Goal: Information Seeking & Learning: Learn about a topic

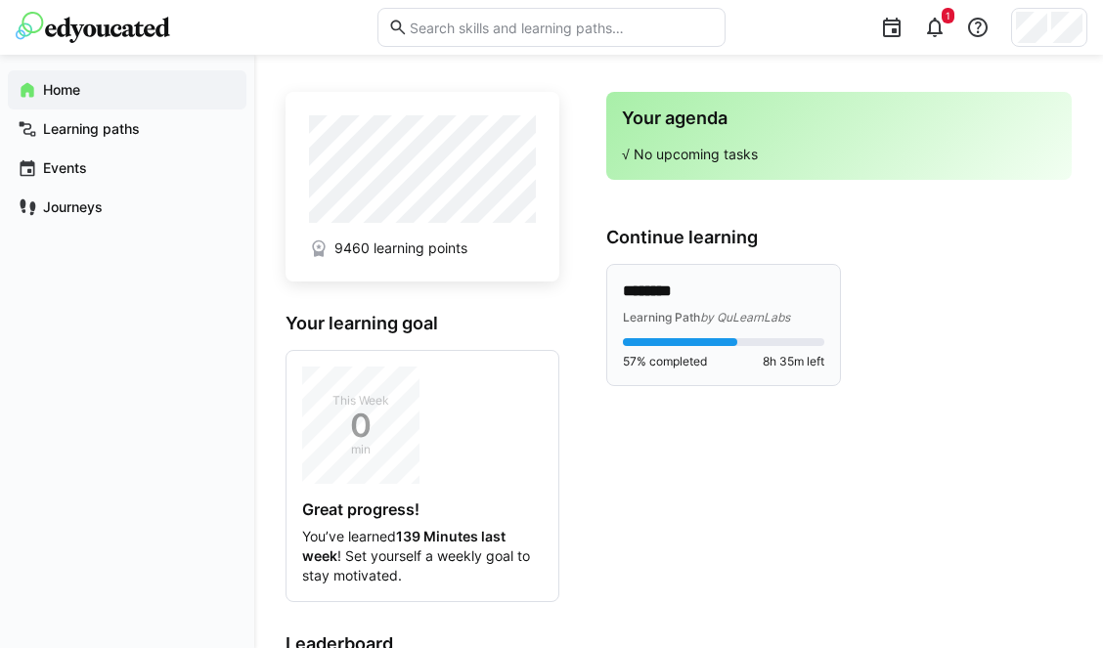
click at [698, 339] on div at bounding box center [680, 342] width 114 height 8
click at [699, 318] on span "Learning Path" at bounding box center [661, 317] width 77 height 15
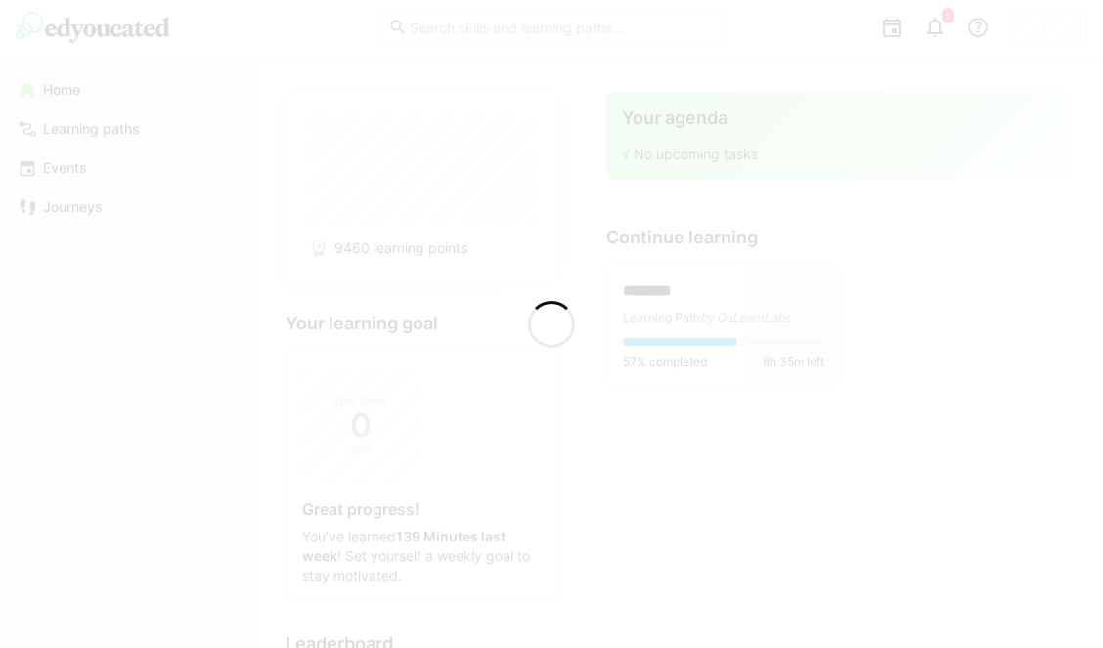
click at [699, 318] on div at bounding box center [551, 324] width 1103 height 648
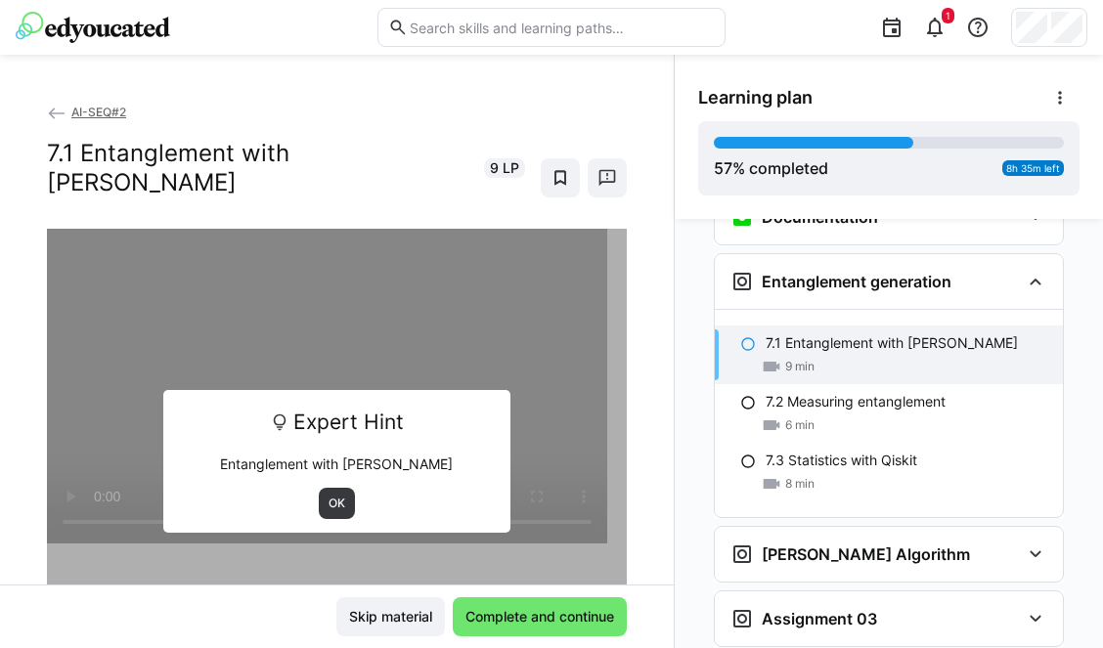
scroll to position [3048, 0]
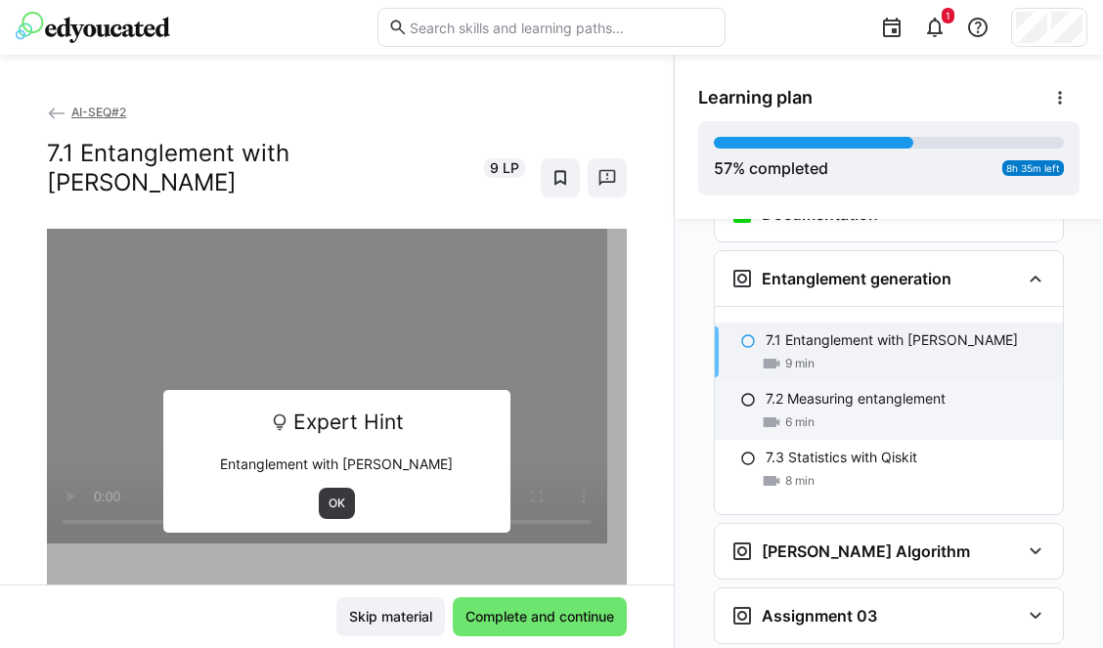
click at [804, 415] on span "6 min" at bounding box center [799, 423] width 29 height 16
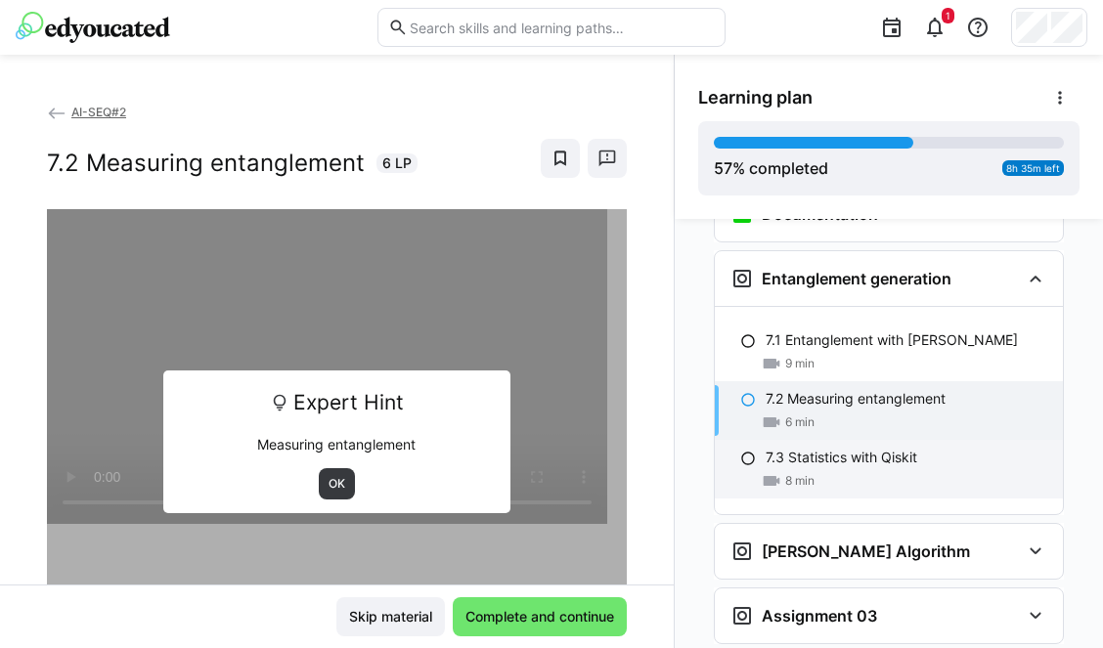
click at [813, 448] on p "7.3 Statistics with Qiskit" at bounding box center [842, 458] width 152 height 20
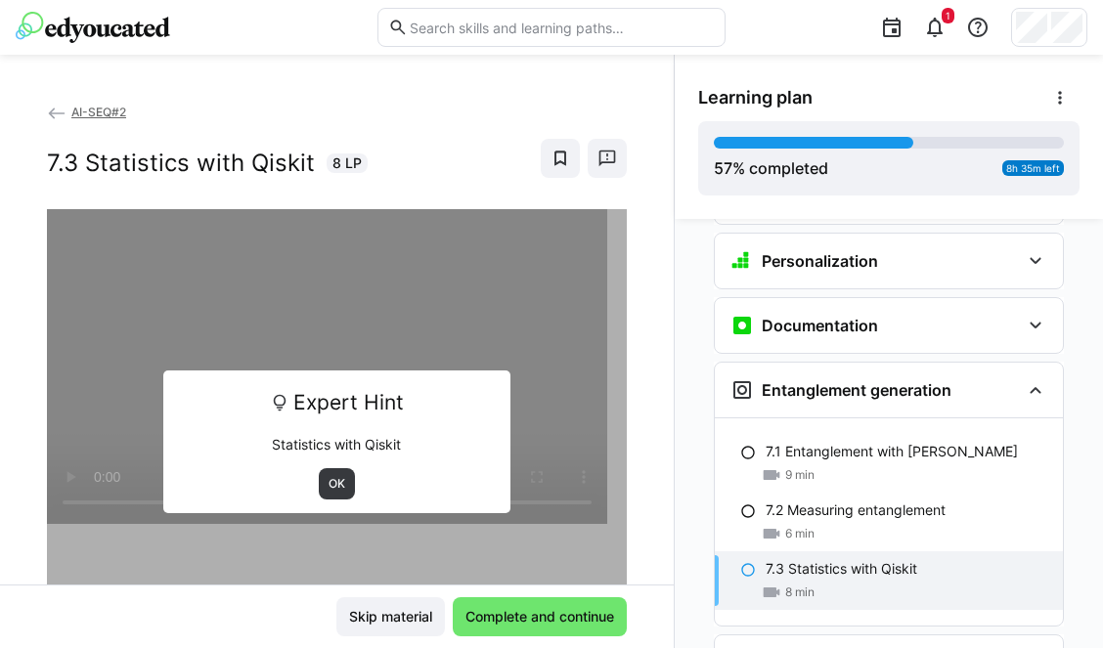
scroll to position [2928, 0]
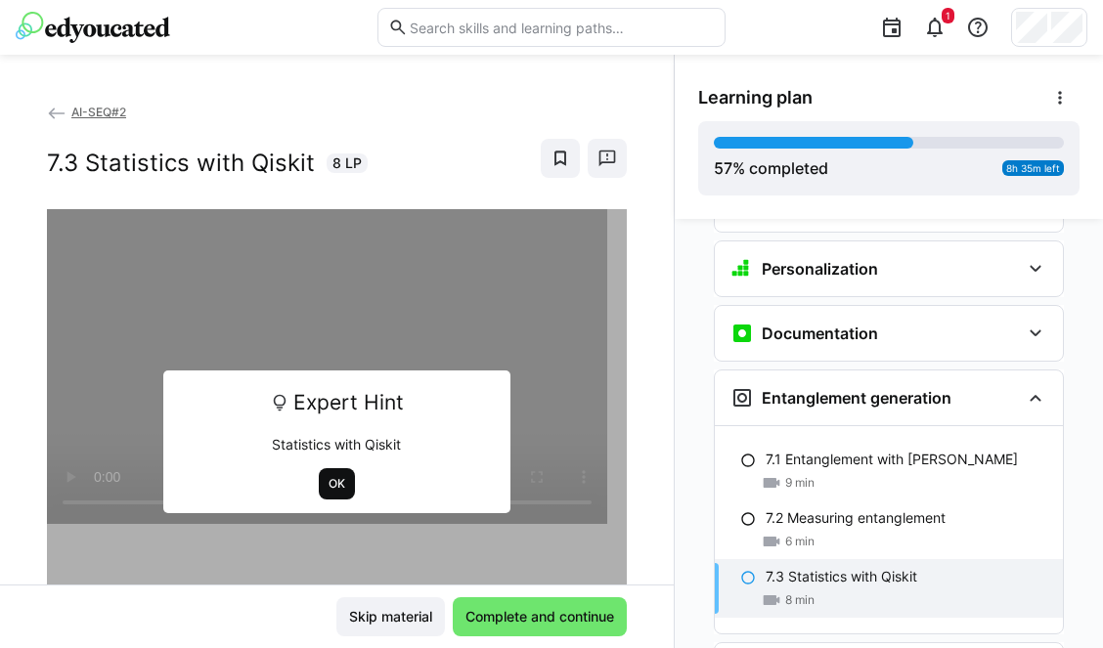
click at [331, 485] on span "OK" at bounding box center [337, 484] width 21 height 16
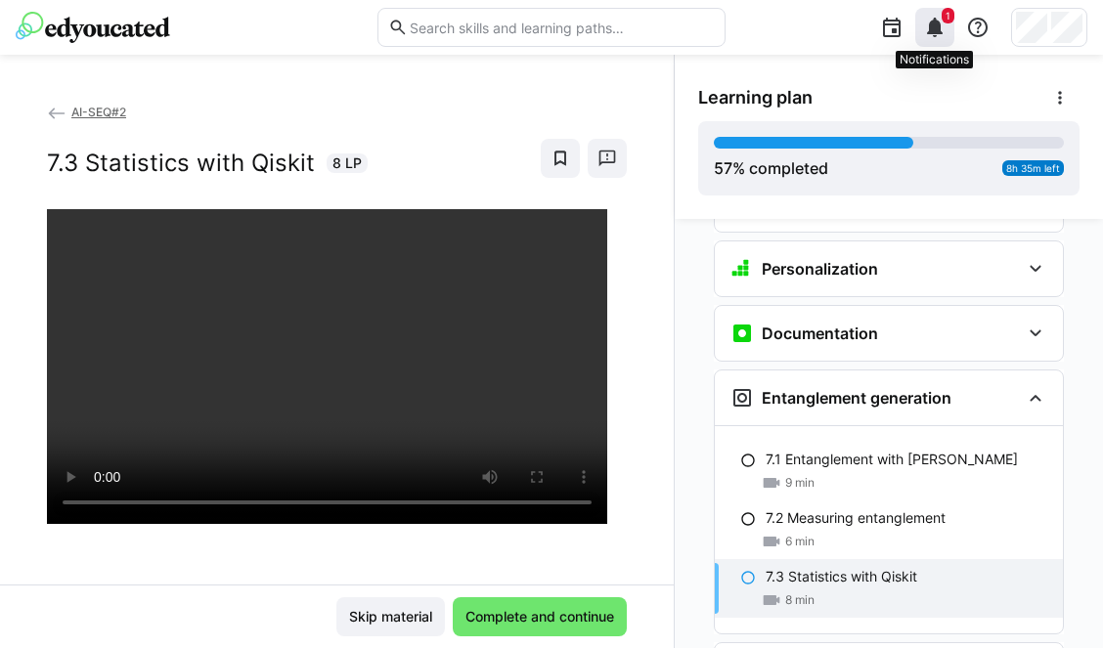
click at [941, 37] on eds-icon at bounding box center [934, 27] width 23 height 23
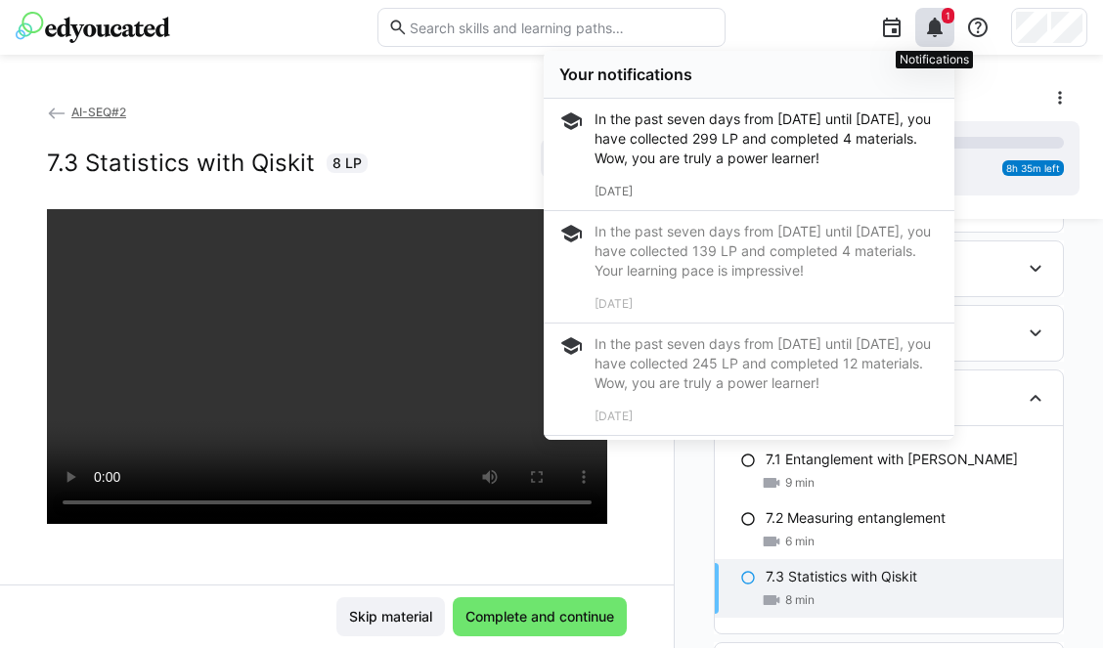
click at [941, 37] on eds-icon at bounding box center [934, 27] width 23 height 23
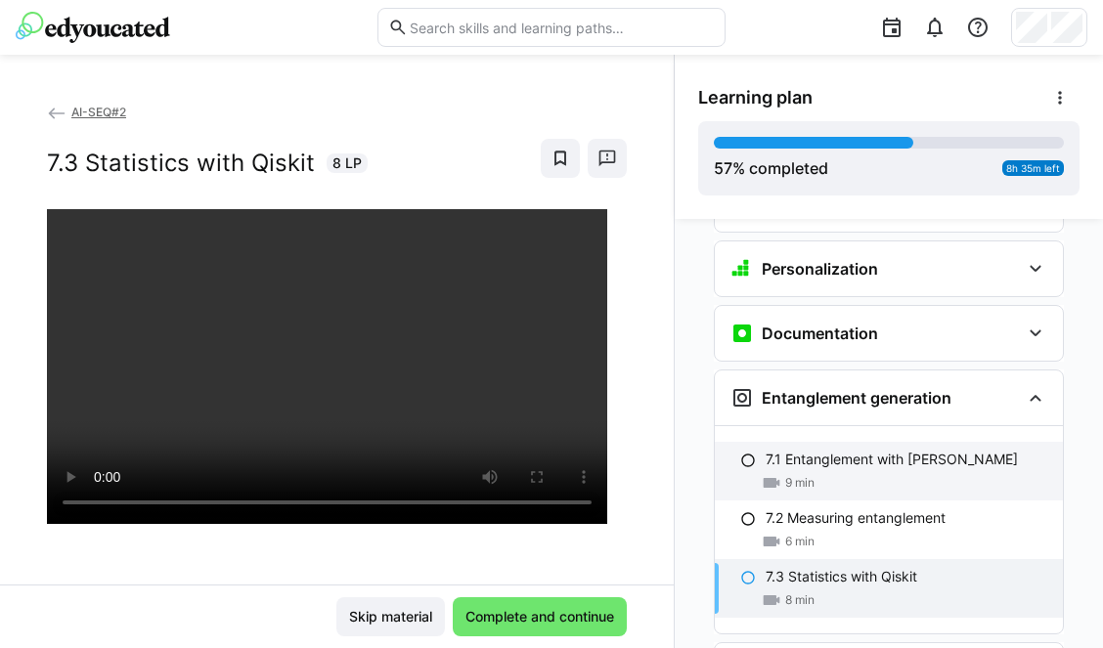
click at [825, 450] on p "7.1 Entanglement with Qiskit" at bounding box center [892, 460] width 252 height 20
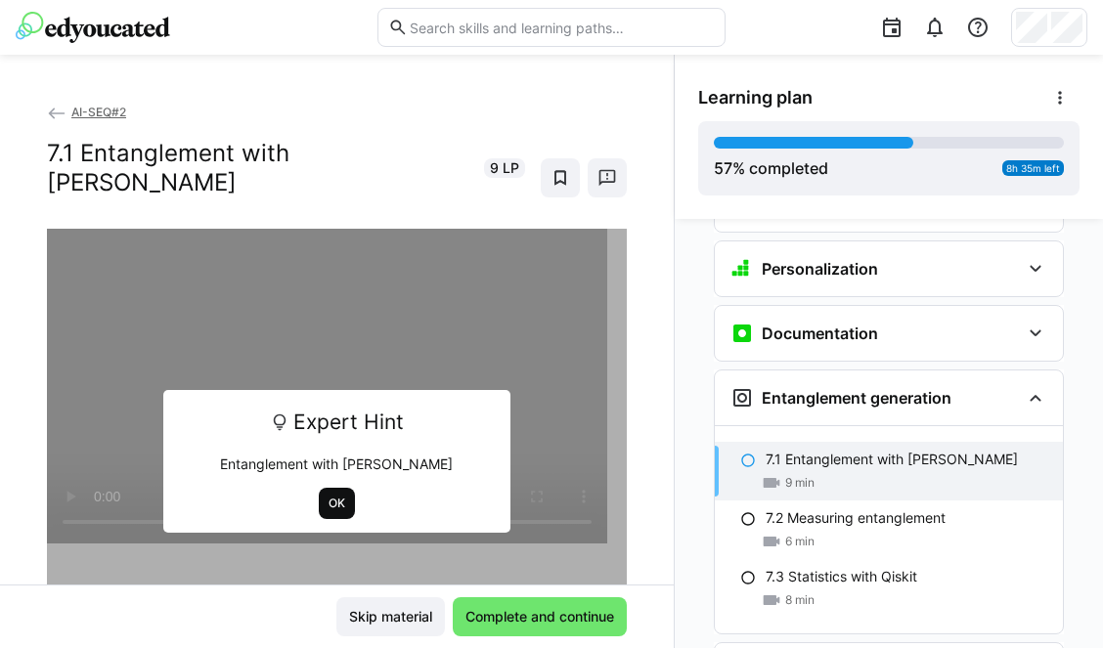
click at [329, 496] on span "OK" at bounding box center [337, 504] width 21 height 16
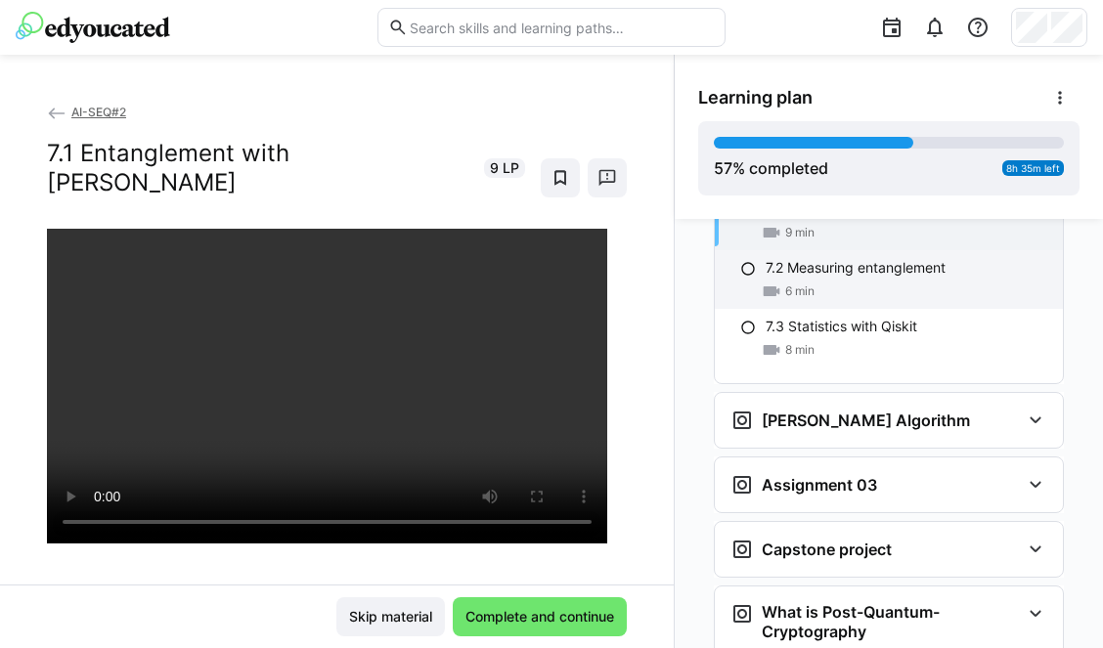
scroll to position [3184, 0]
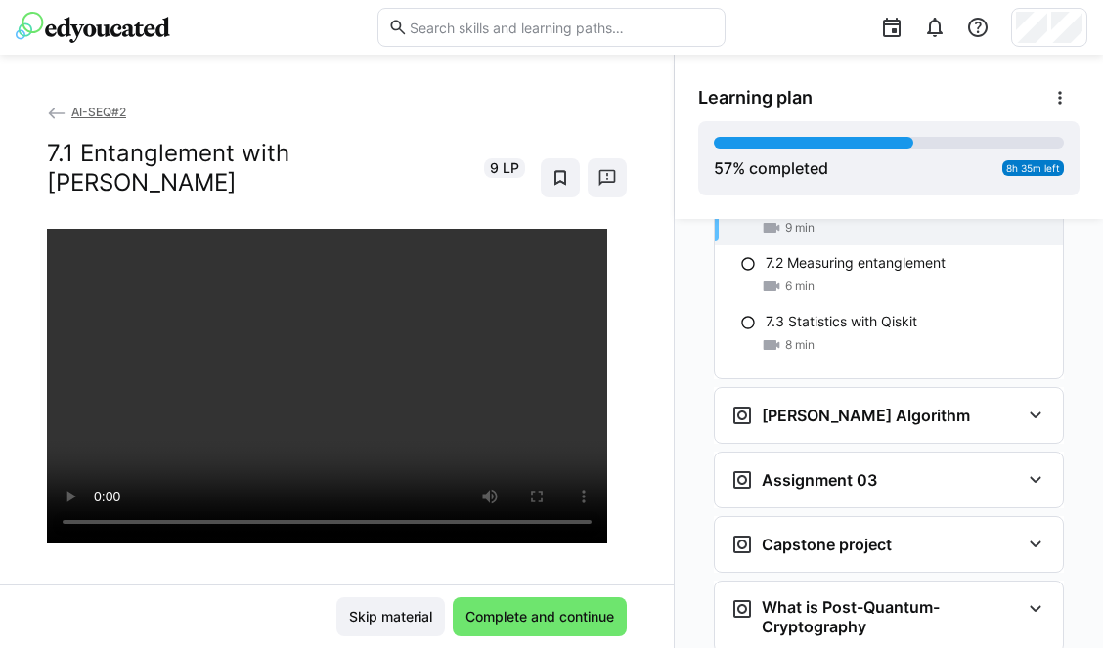
click at [495, 185] on div "AI-SEQ#2 7.1 Entanglement with Qiskit 9 LP" at bounding box center [337, 165] width 580 height 127
click at [579, 617] on span "Complete and continue" at bounding box center [540, 617] width 155 height 20
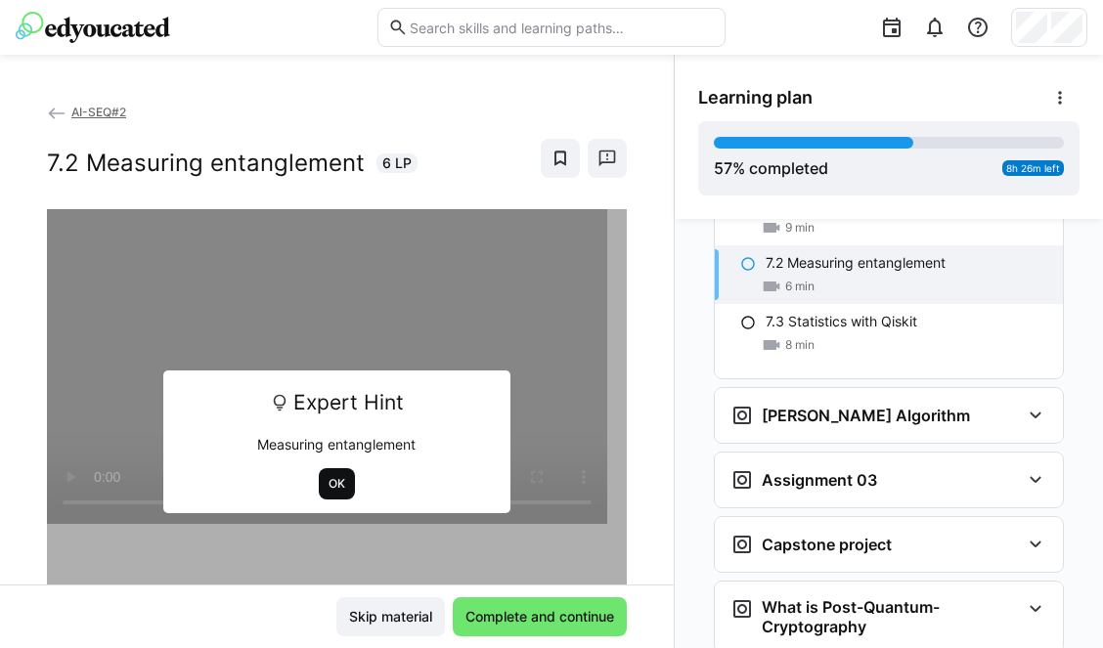
click at [329, 483] on span "OK" at bounding box center [337, 484] width 21 height 16
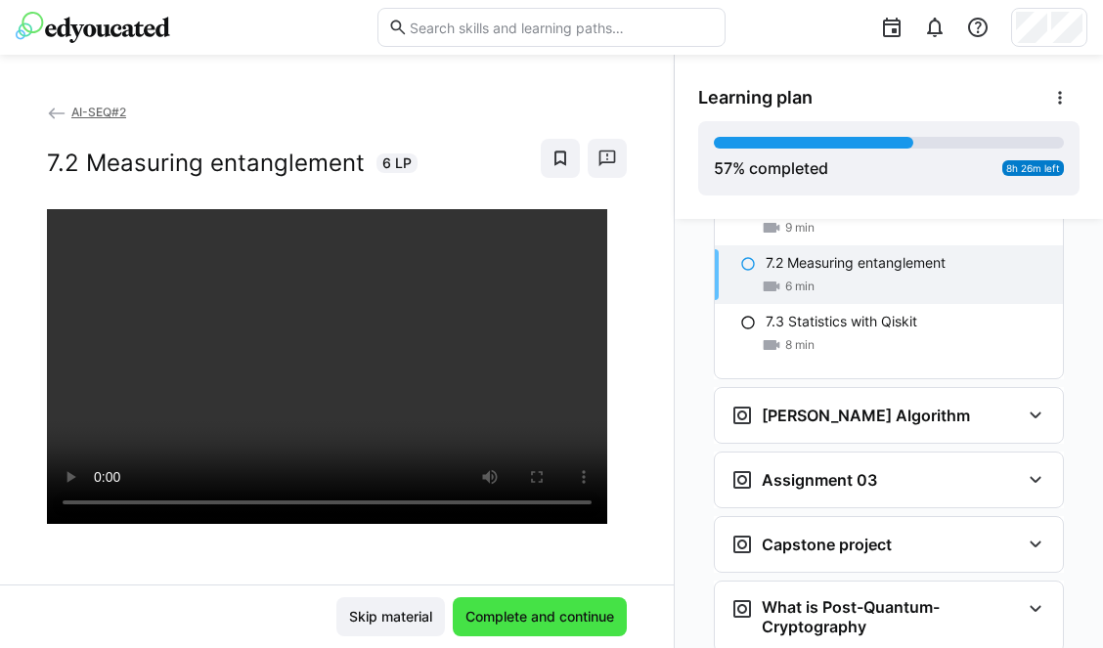
click at [546, 623] on span "Complete and continue" at bounding box center [540, 617] width 155 height 20
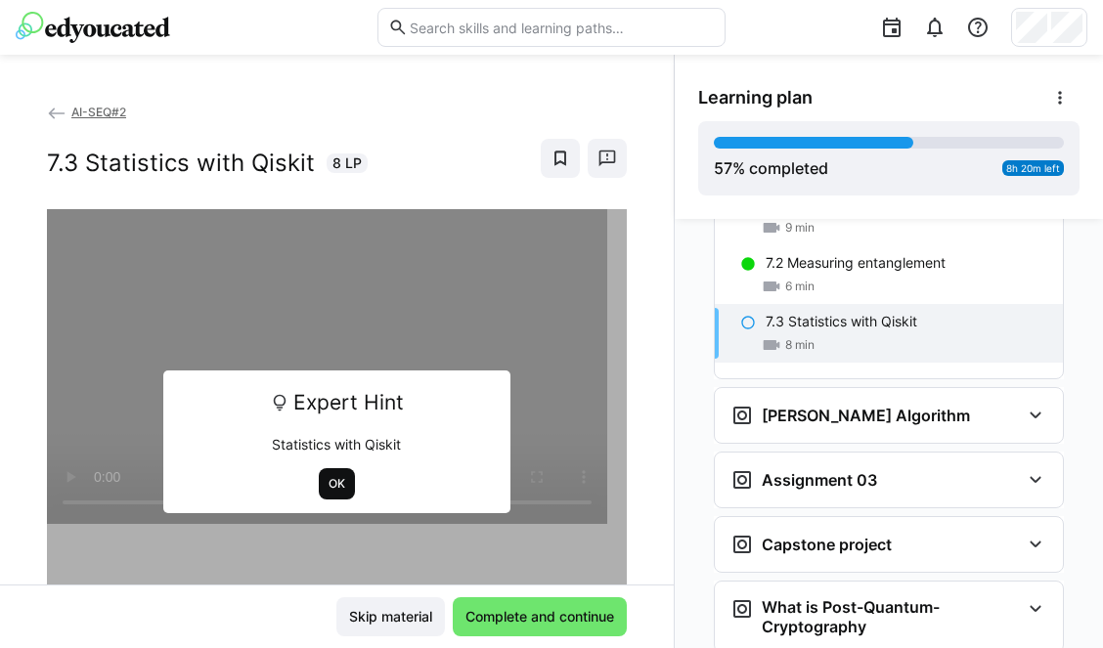
click at [330, 474] on span "OK" at bounding box center [337, 483] width 36 height 31
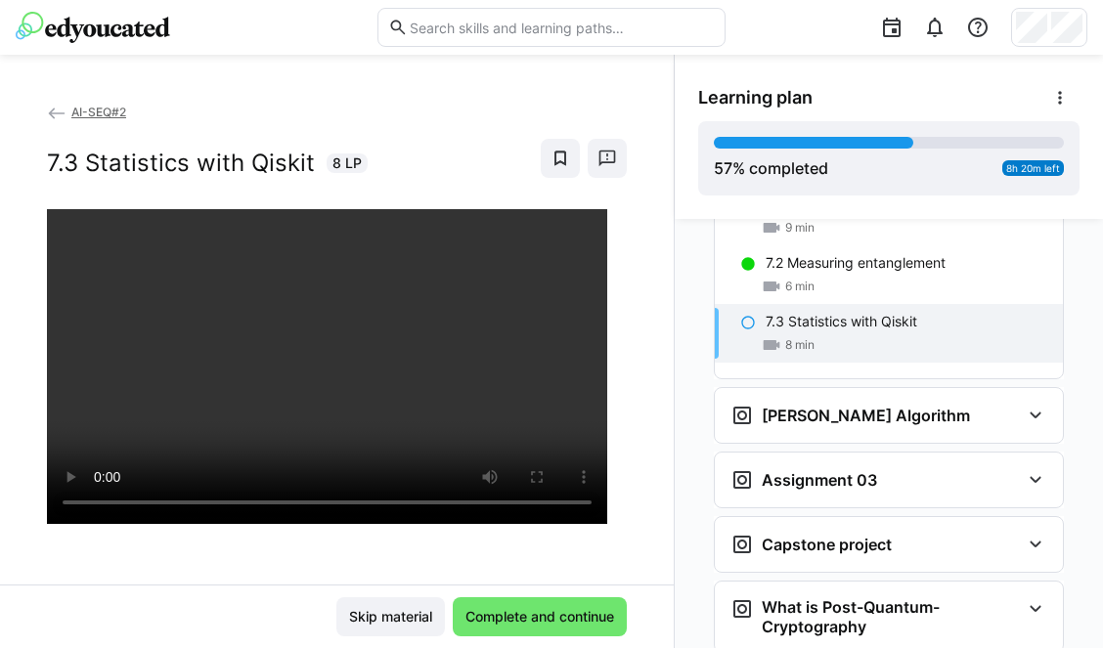
click at [437, 142] on div "7.3 Statistics with Qiskit 8 LP" at bounding box center [337, 158] width 580 height 39
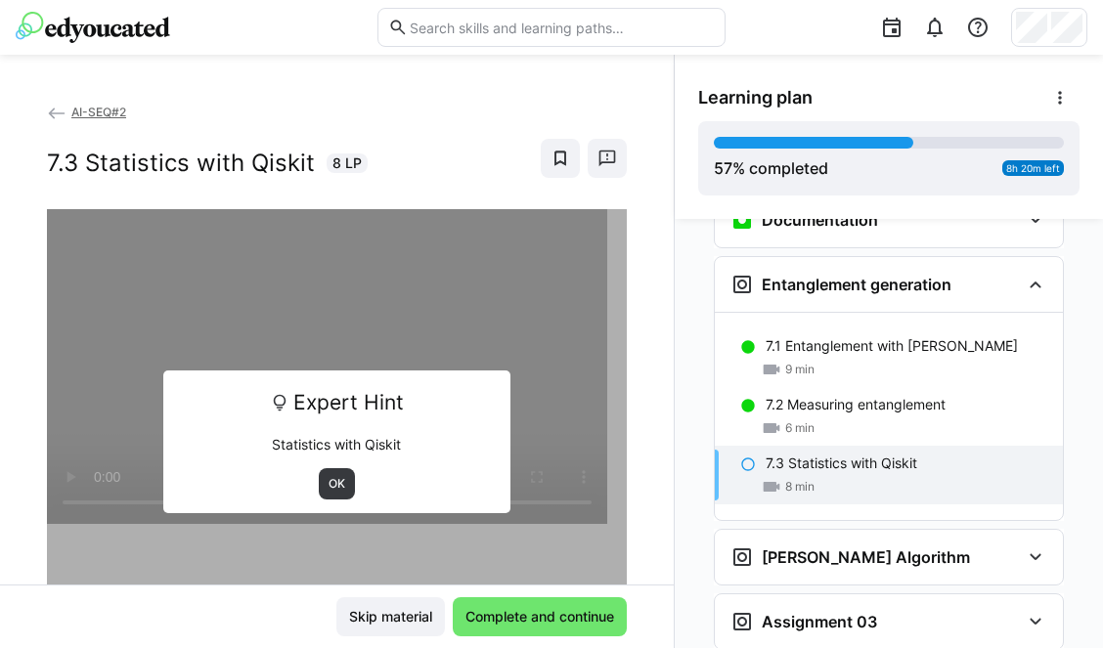
scroll to position [3048, 0]
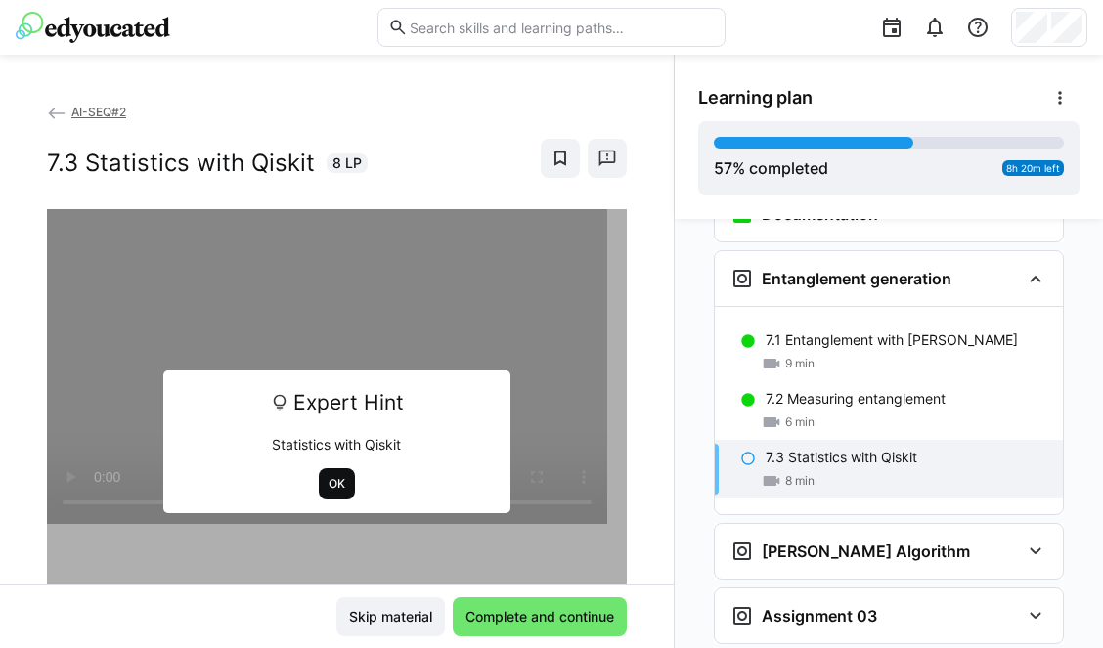
click at [332, 490] on span "OK" at bounding box center [337, 484] width 21 height 16
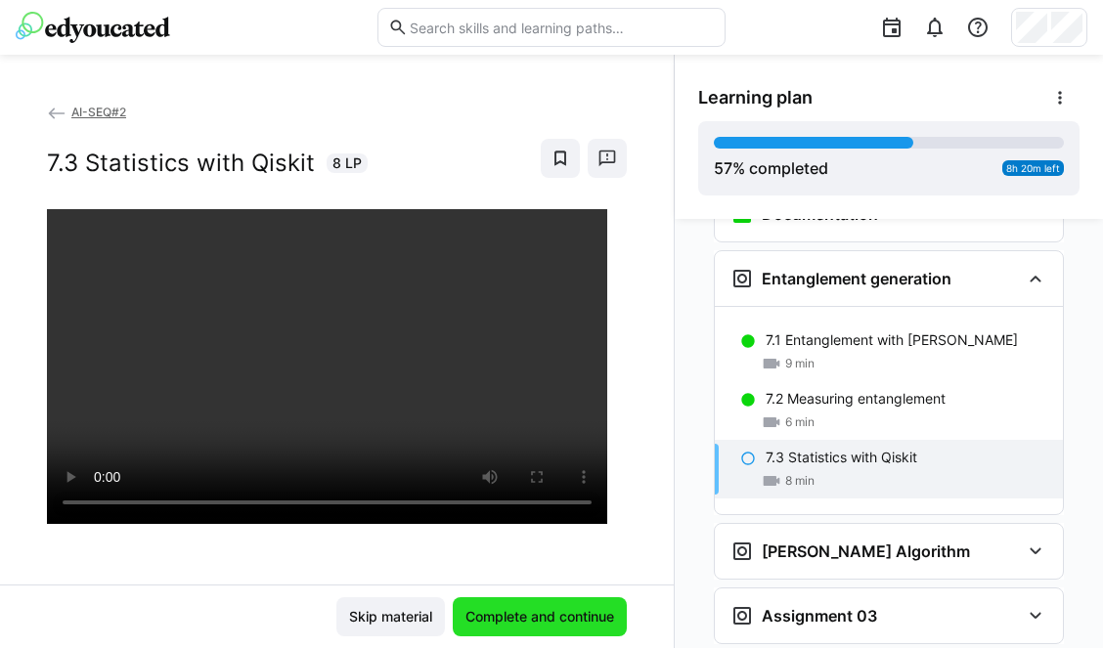
click at [570, 616] on span "Complete and continue" at bounding box center [540, 617] width 155 height 20
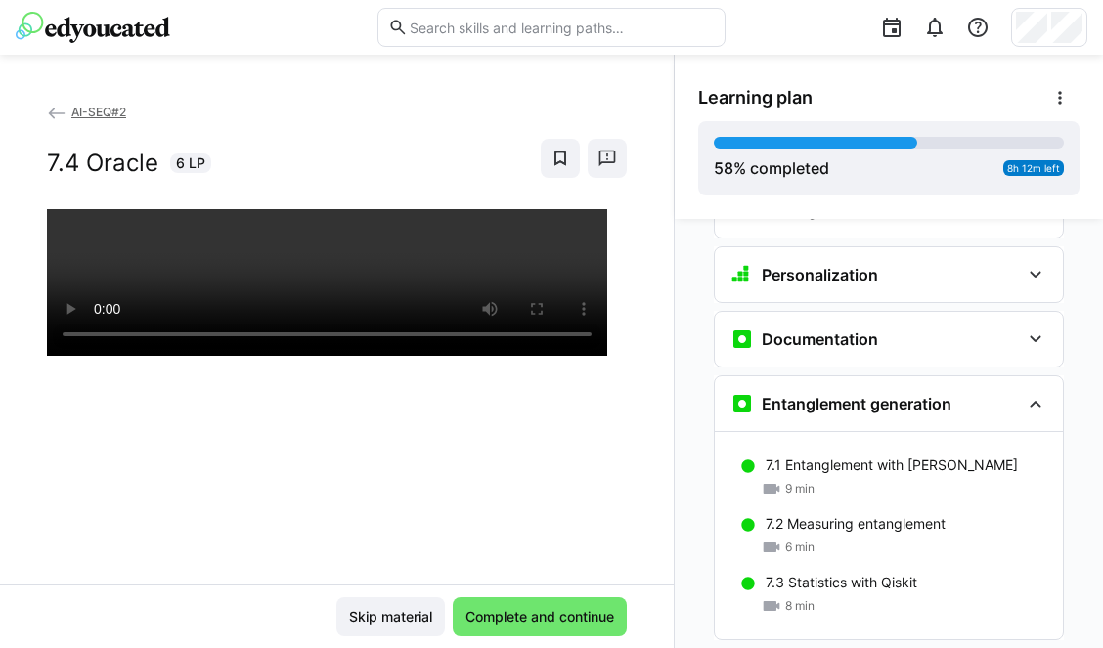
scroll to position [2879, 0]
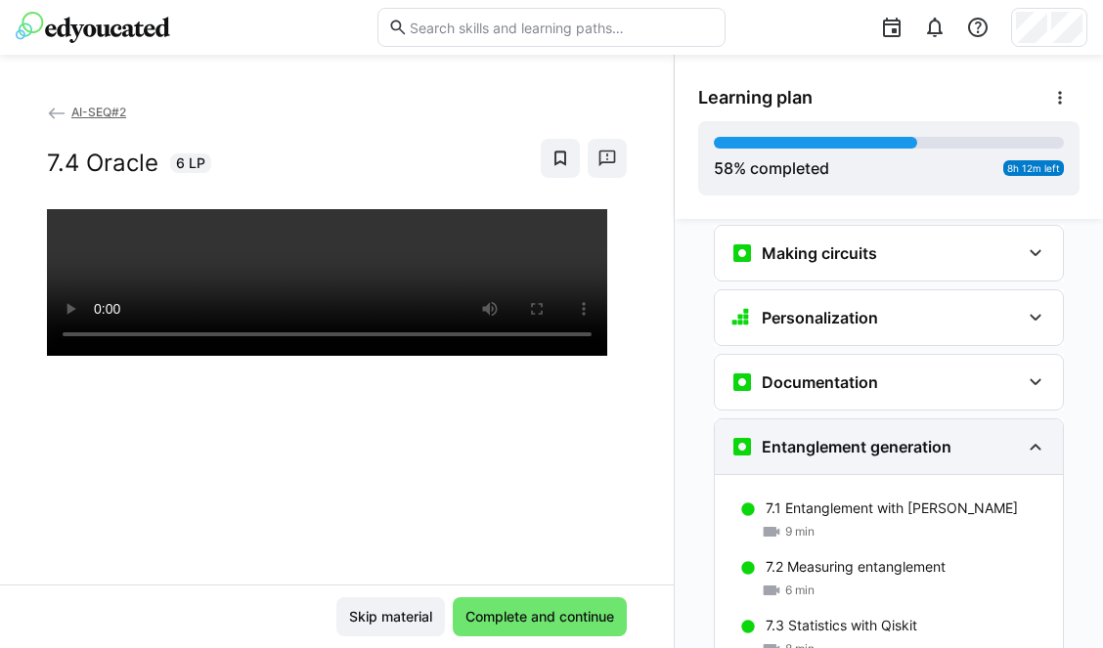
click at [953, 435] on div "Entanglement generation" at bounding box center [876, 446] width 290 height 23
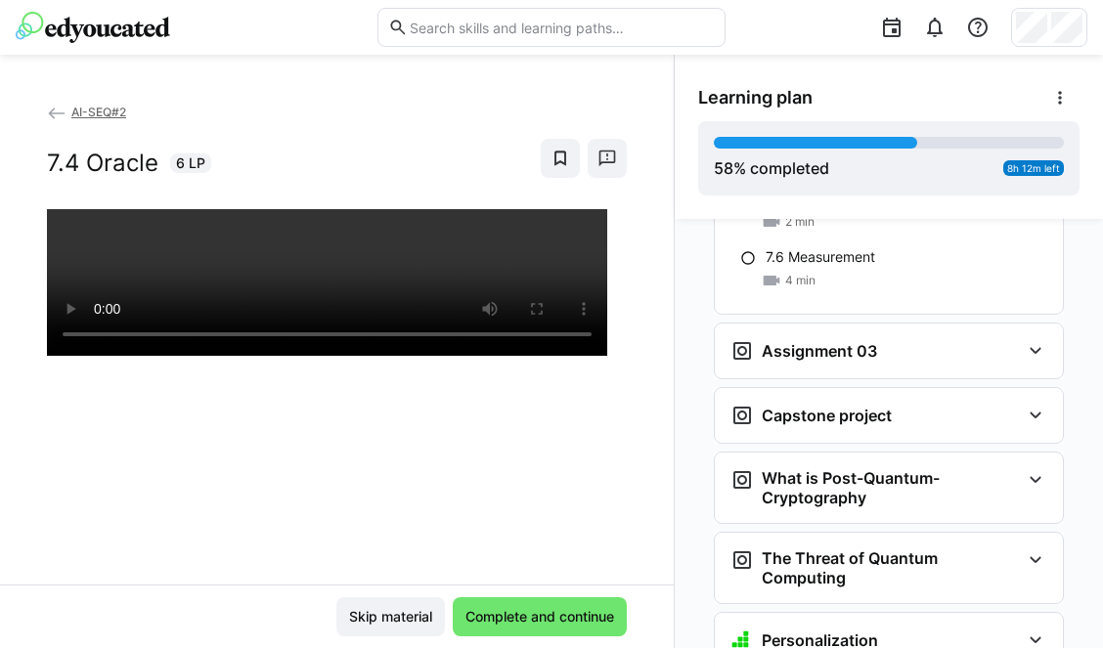
scroll to position [3321, 0]
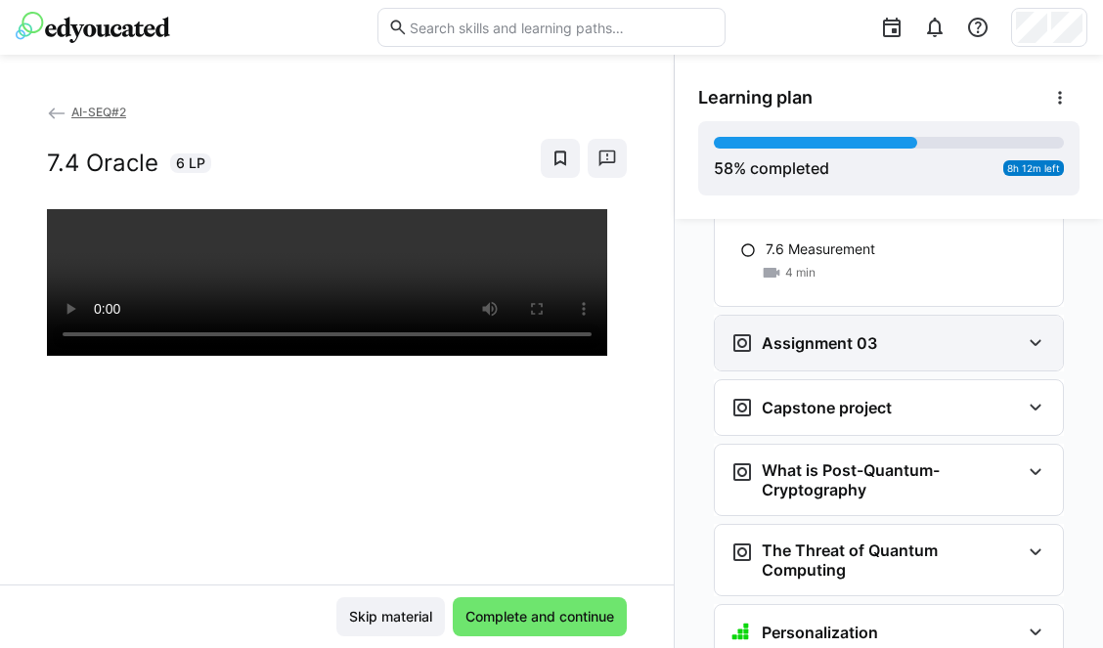
click at [829, 334] on h3 "Assignment 03" at bounding box center [819, 344] width 115 height 20
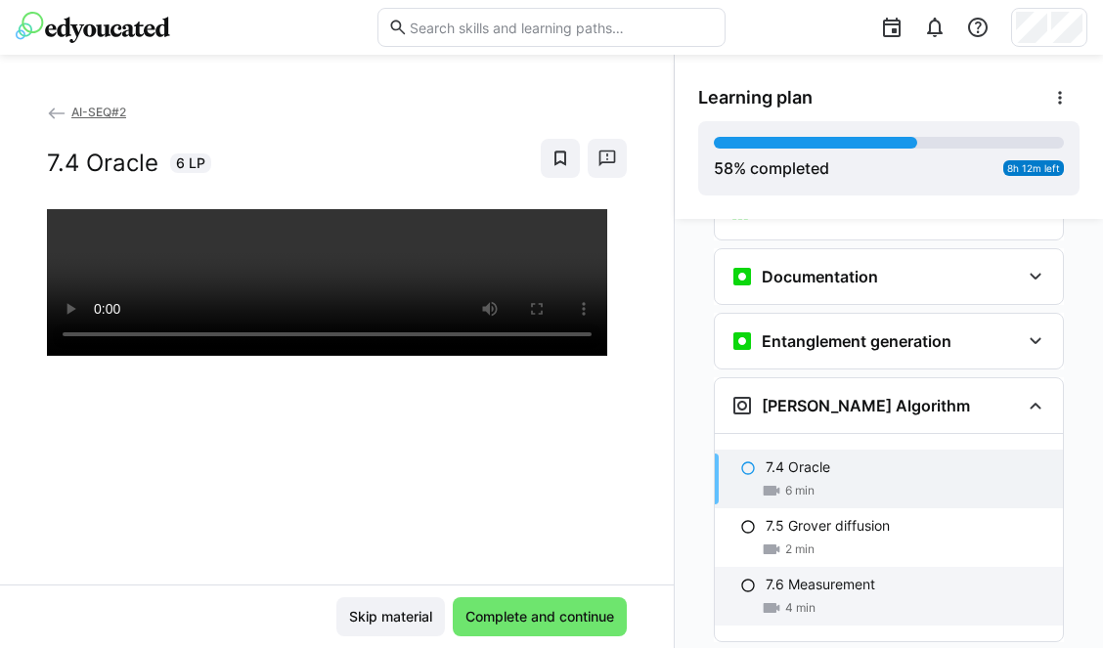
scroll to position [2988, 0]
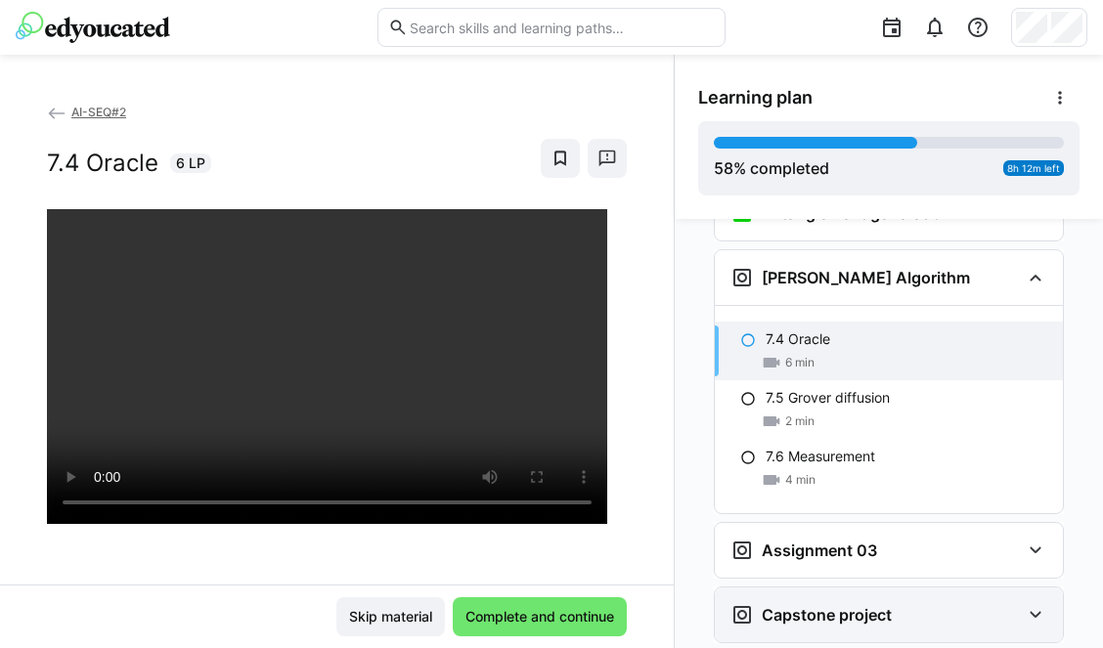
scroll to position [3111, 0]
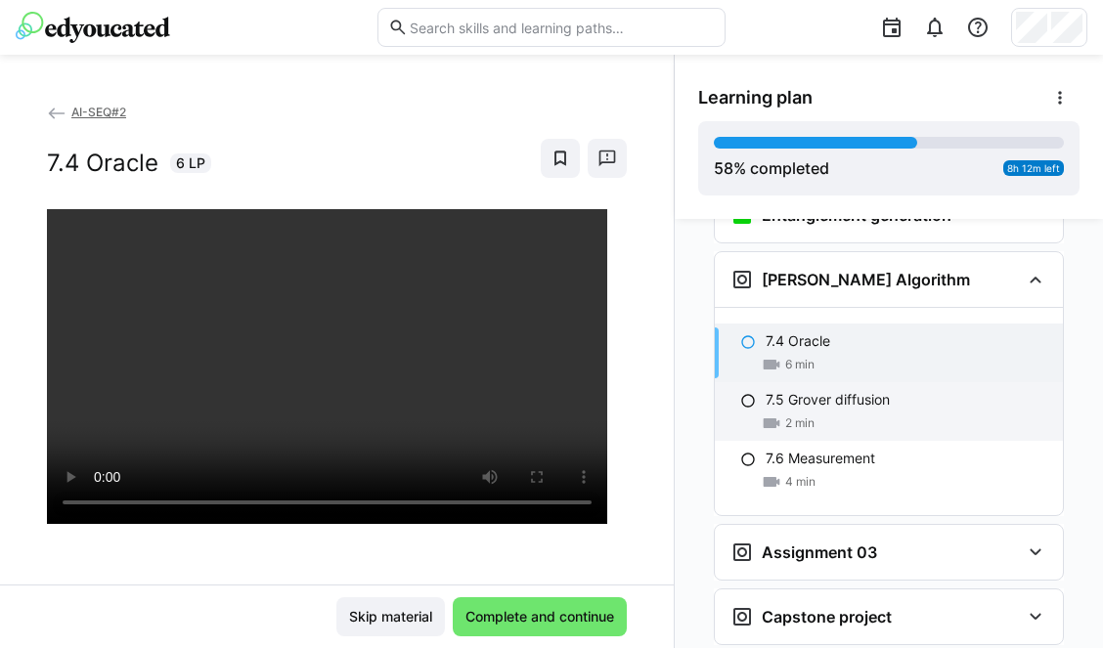
click at [823, 390] on p "7.5 Grover diffusion" at bounding box center [828, 400] width 124 height 20
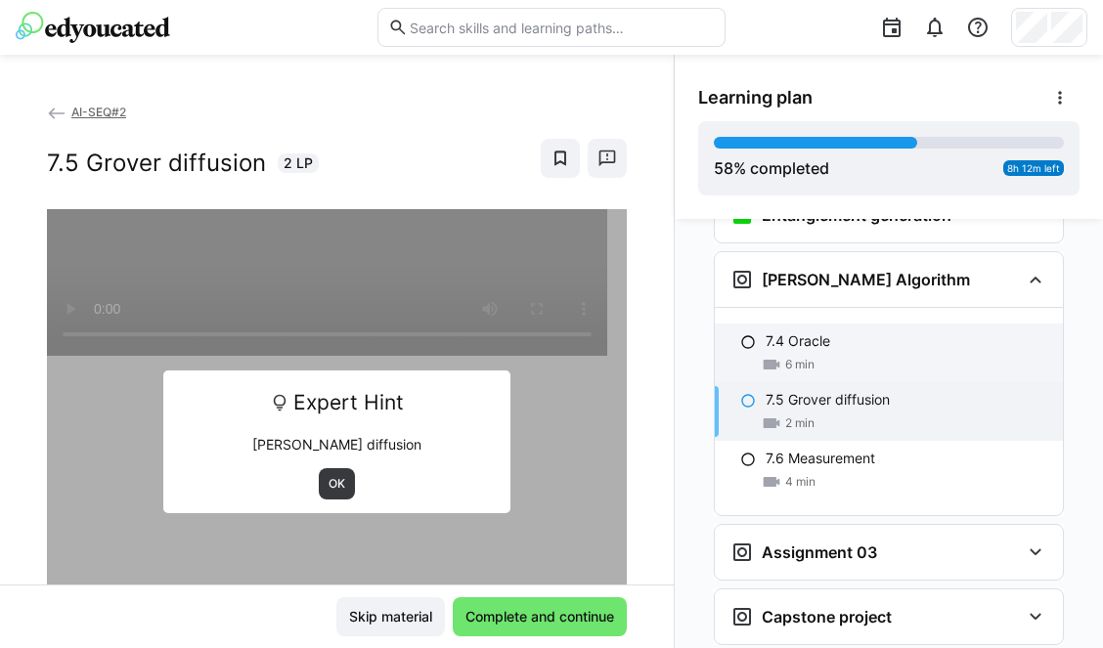
click at [806, 324] on div "7.4 Oracle 6 min" at bounding box center [889, 353] width 348 height 59
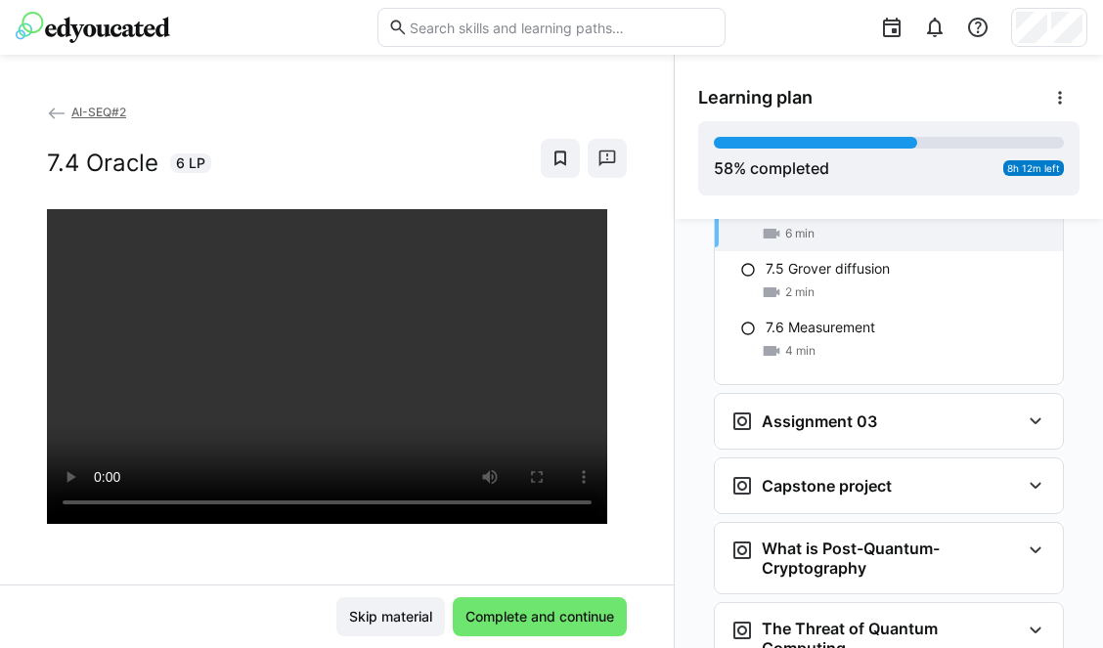
scroll to position [3254, 0]
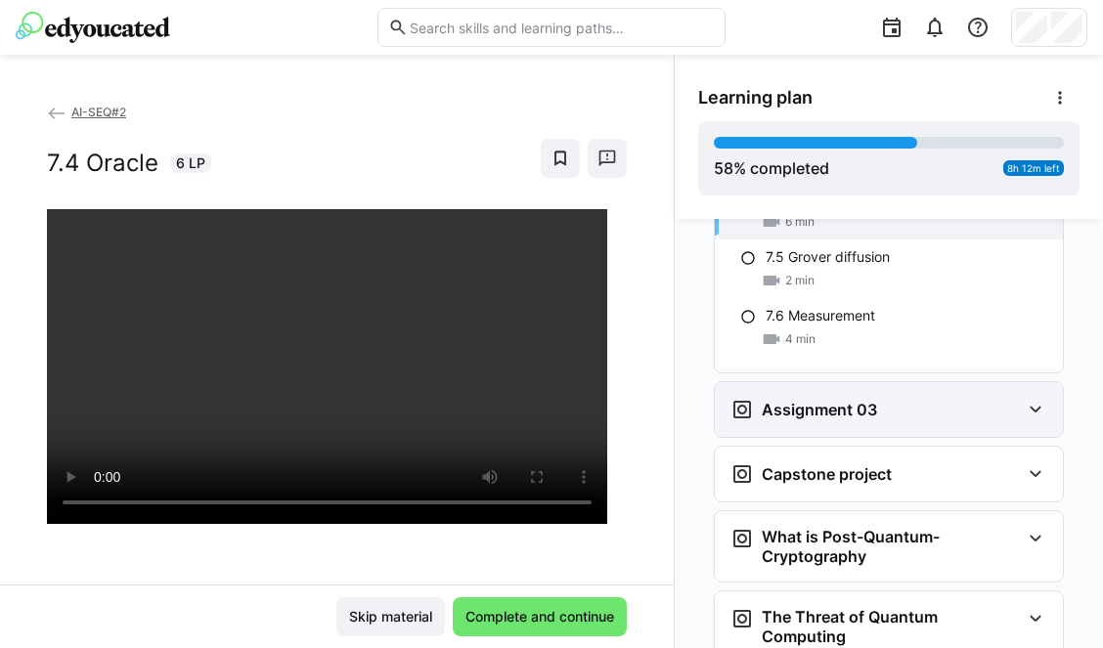
click at [872, 398] on div "Assignment 03" at bounding box center [876, 409] width 290 height 23
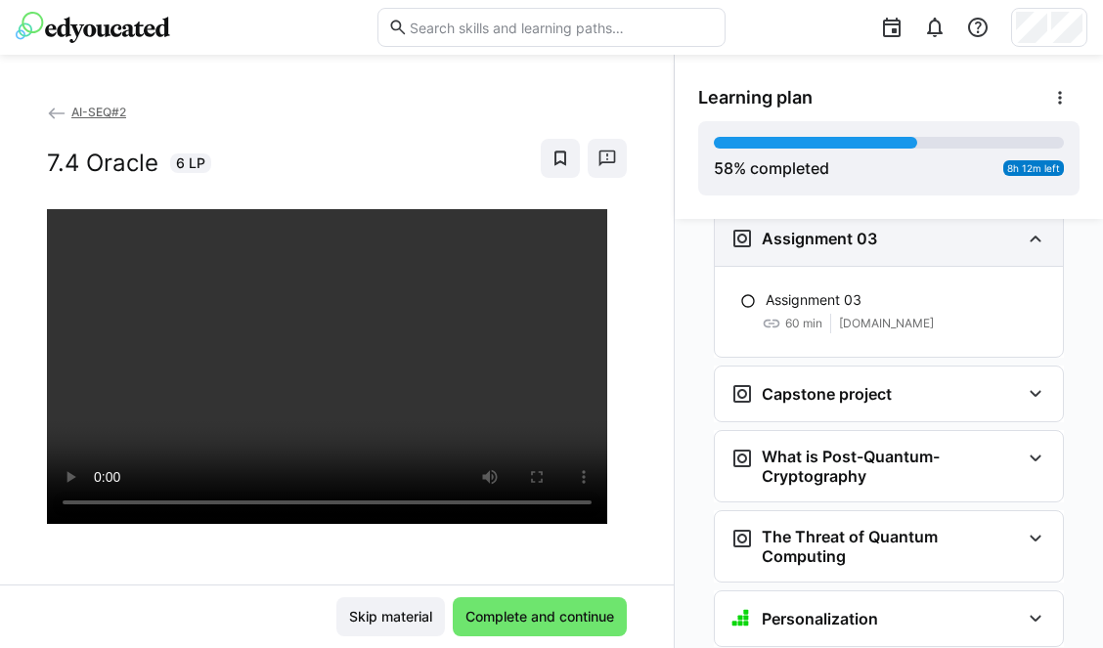
scroll to position [3434, 0]
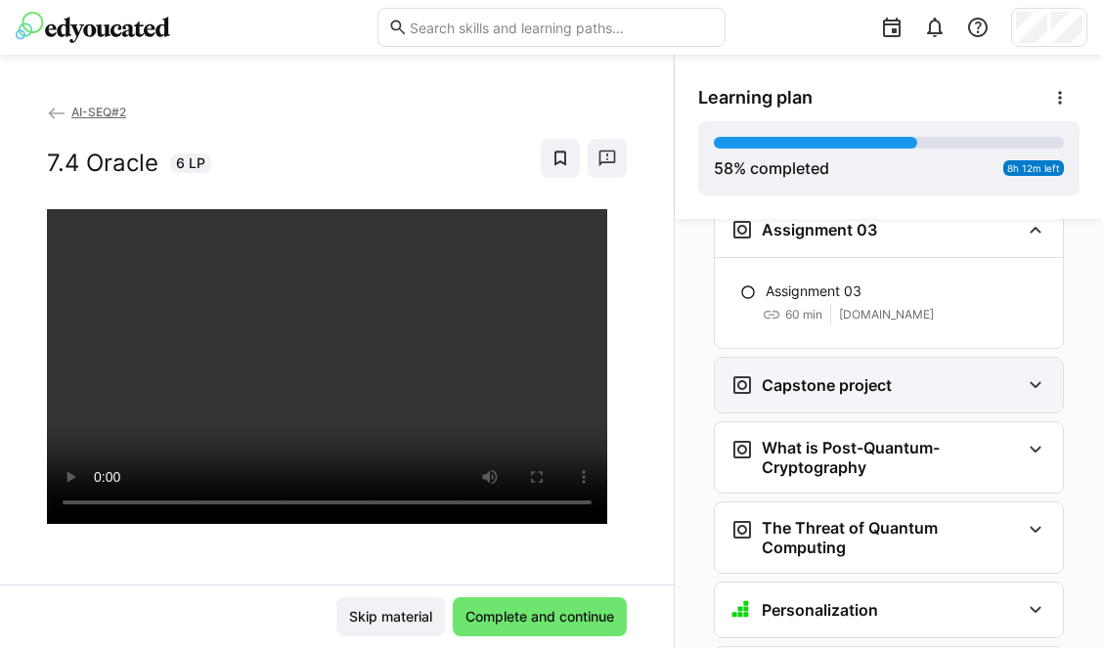
click at [872, 369] on div "Capstone project" at bounding box center [889, 385] width 348 height 55
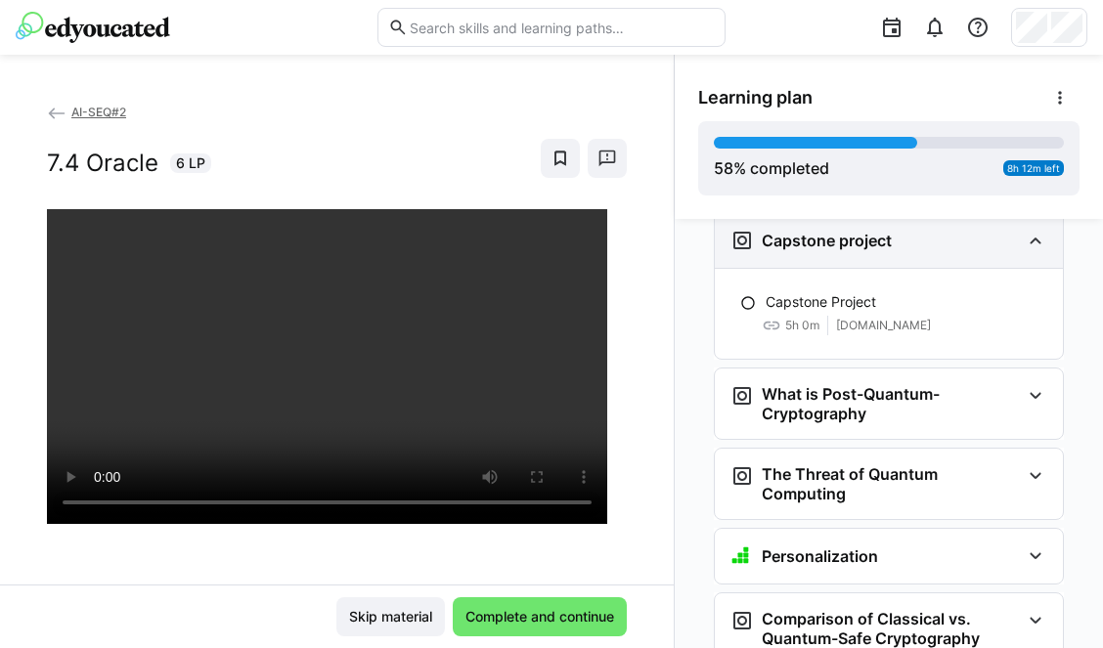
scroll to position [3580, 0]
click at [872, 383] on h3 "What is Post-Quantum-Cryptography" at bounding box center [891, 402] width 258 height 39
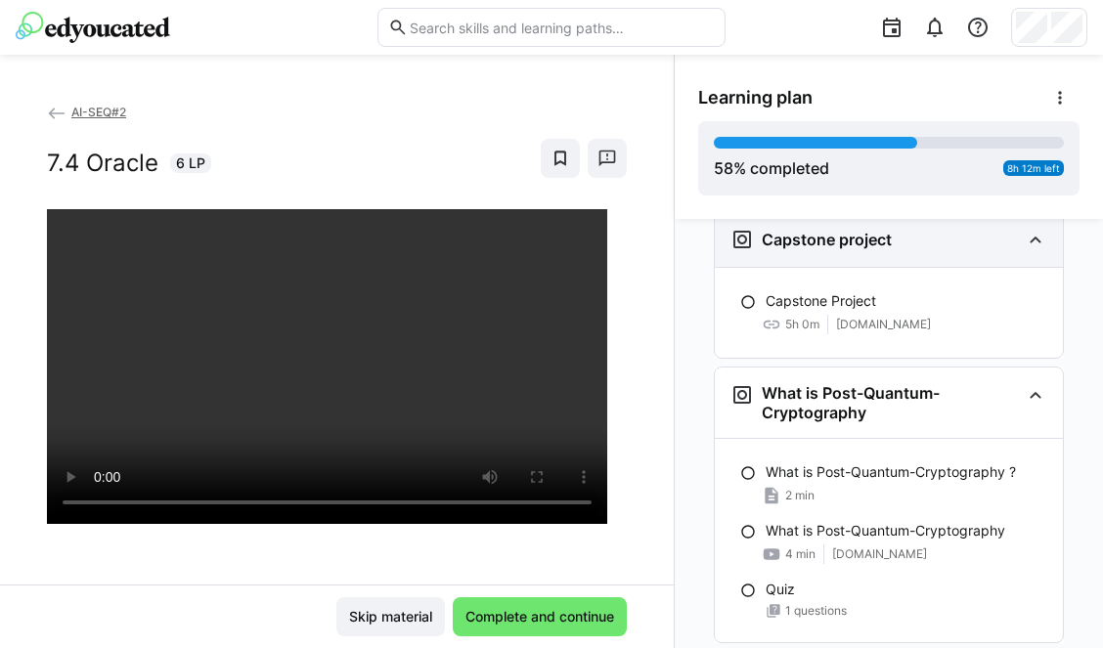
click at [872, 383] on h3 "What is Post-Quantum-Cryptography" at bounding box center [891, 402] width 258 height 39
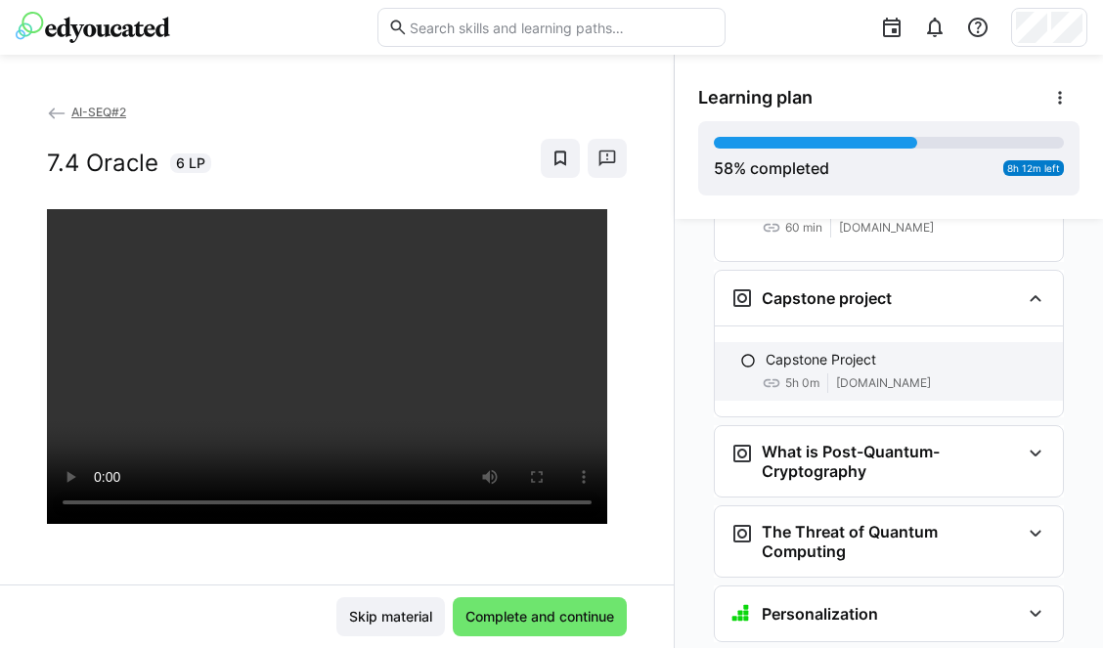
scroll to position [3534, 0]
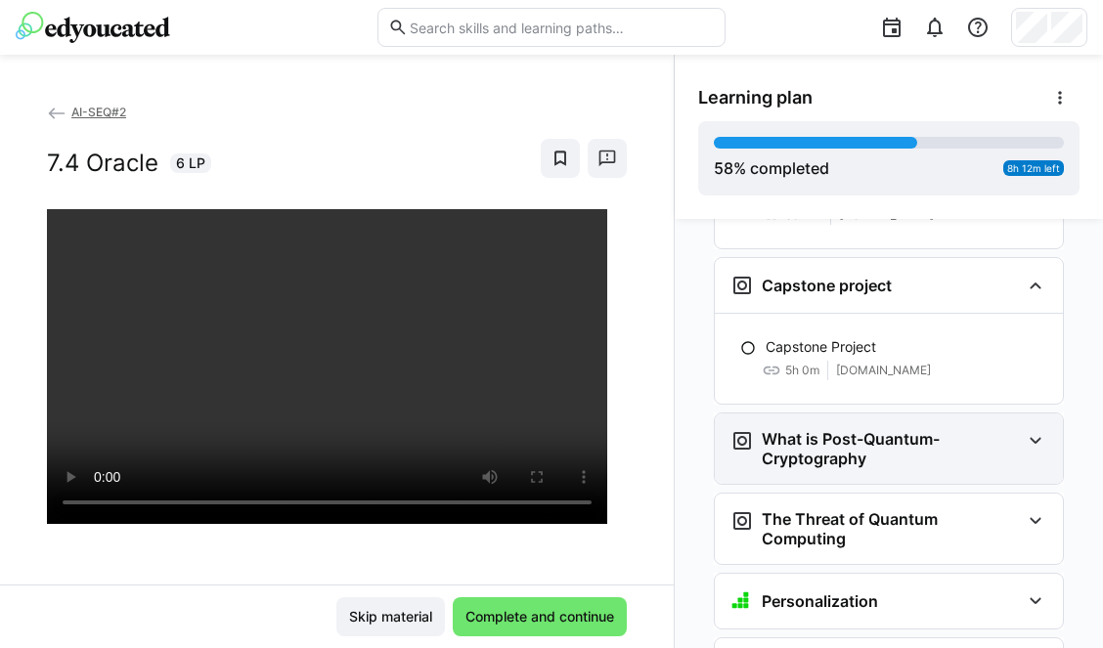
click at [879, 434] on h3 "What is Post-Quantum-Cryptography" at bounding box center [891, 448] width 258 height 39
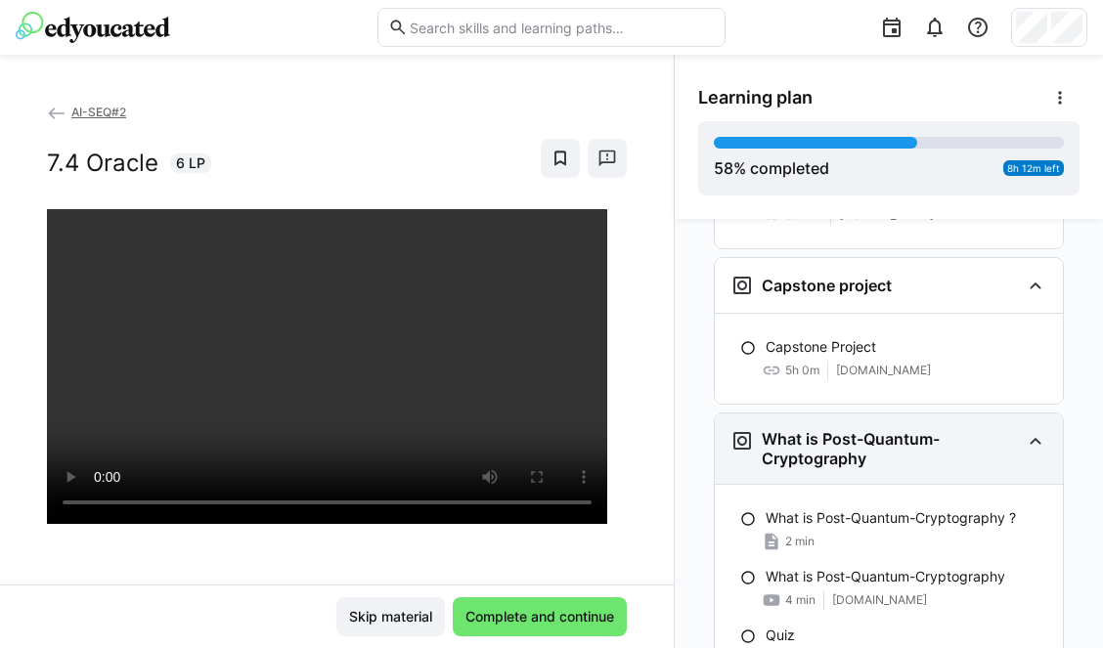
click at [879, 434] on h3 "What is Post-Quantum-Cryptography" at bounding box center [891, 448] width 258 height 39
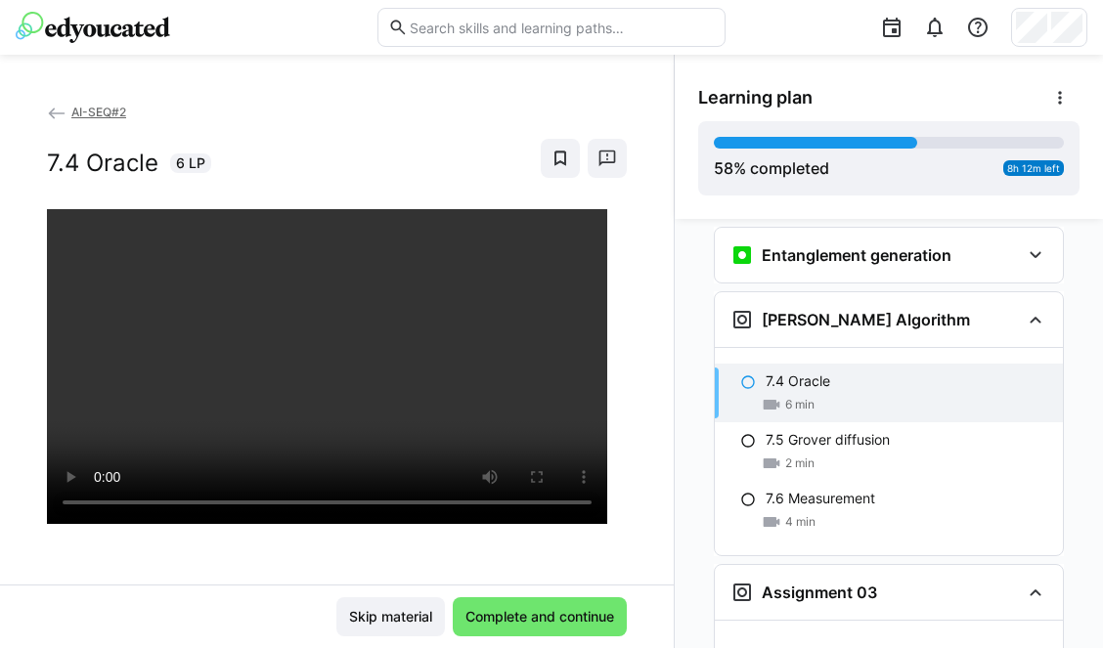
scroll to position [3073, 0]
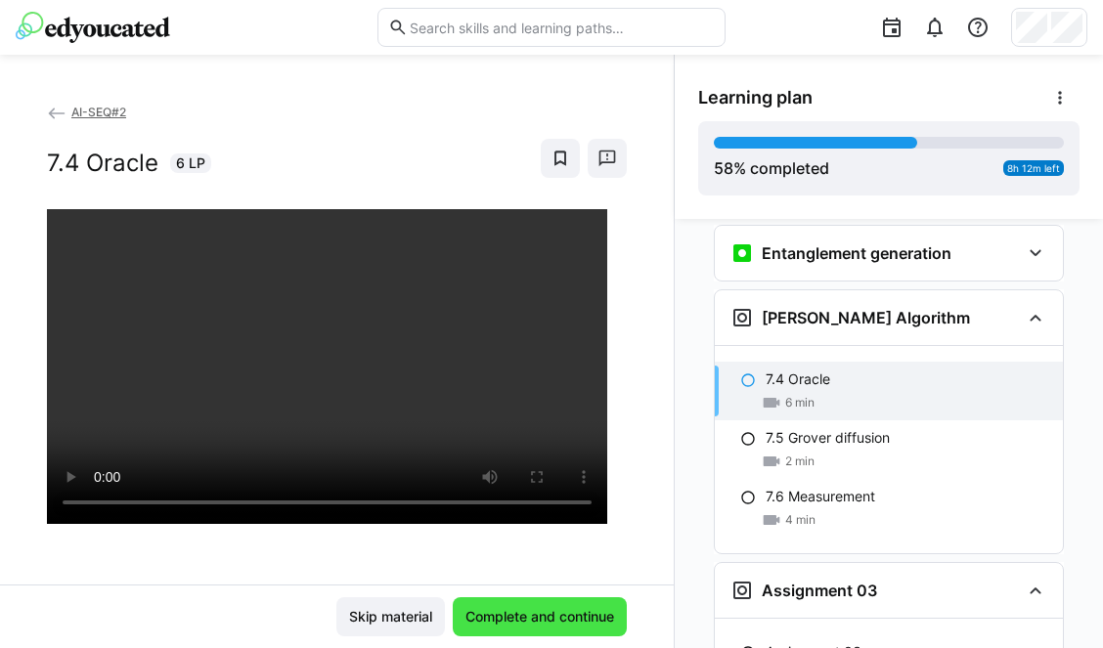
click at [558, 624] on span "Complete and continue" at bounding box center [540, 617] width 155 height 20
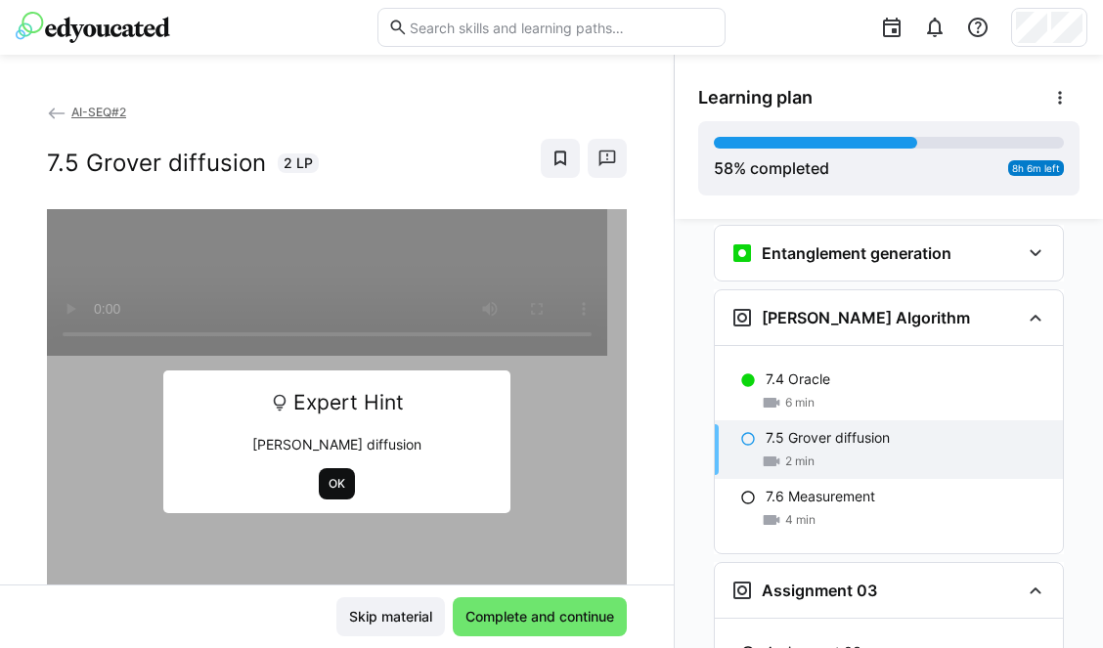
click at [327, 482] on span "OK" at bounding box center [337, 484] width 21 height 16
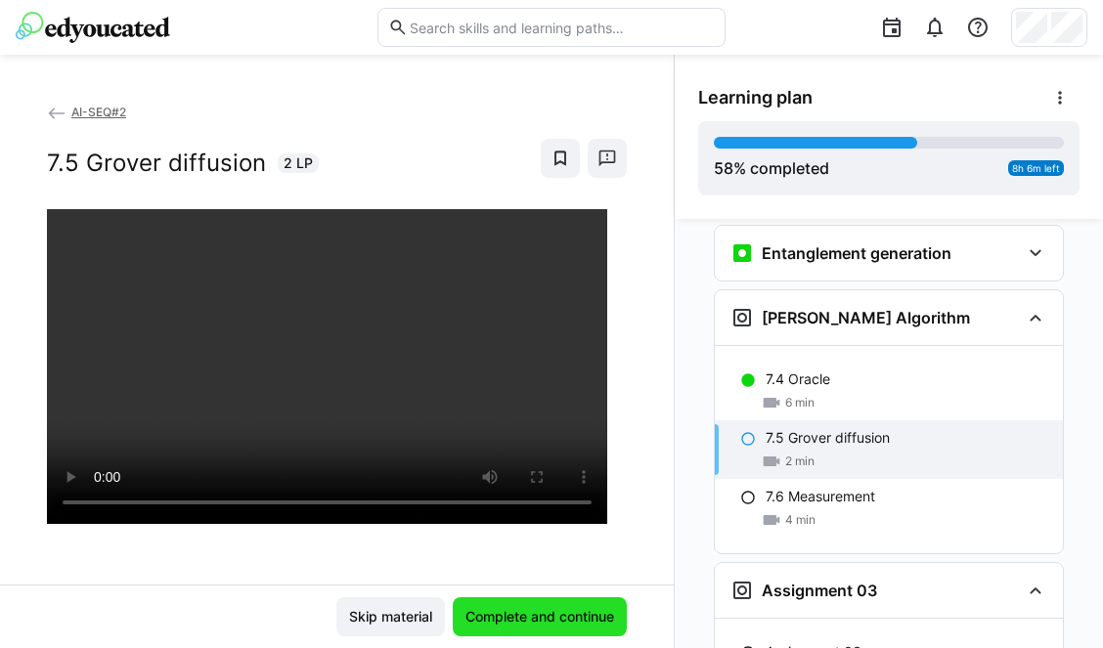
click at [517, 618] on span "Complete and continue" at bounding box center [540, 617] width 155 height 20
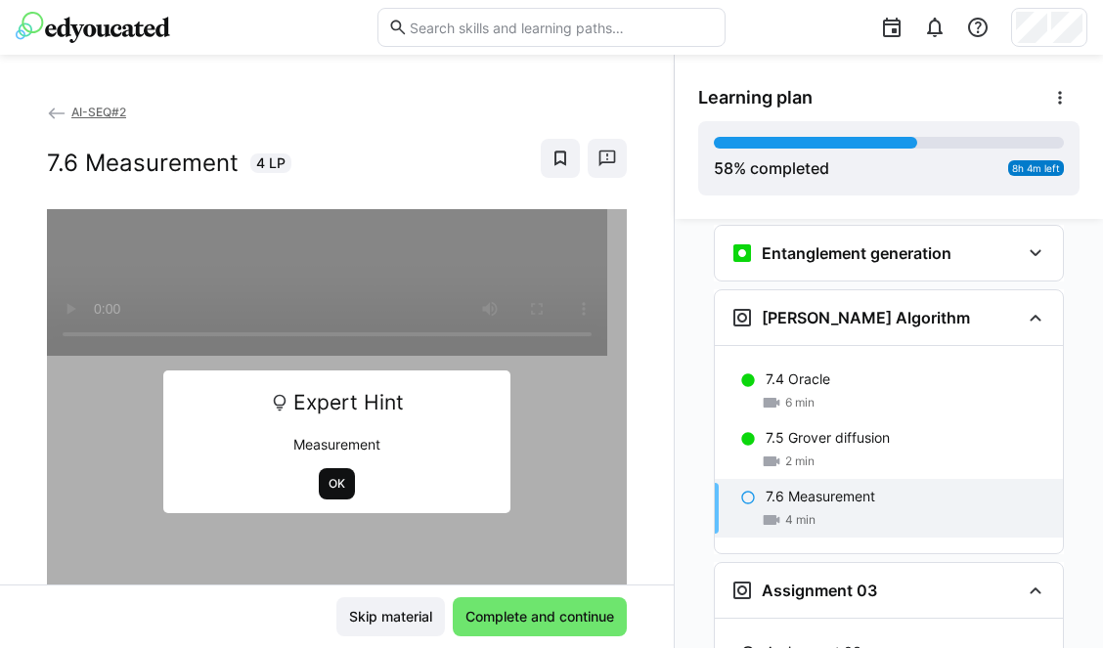
click at [328, 479] on span "OK" at bounding box center [337, 484] width 21 height 16
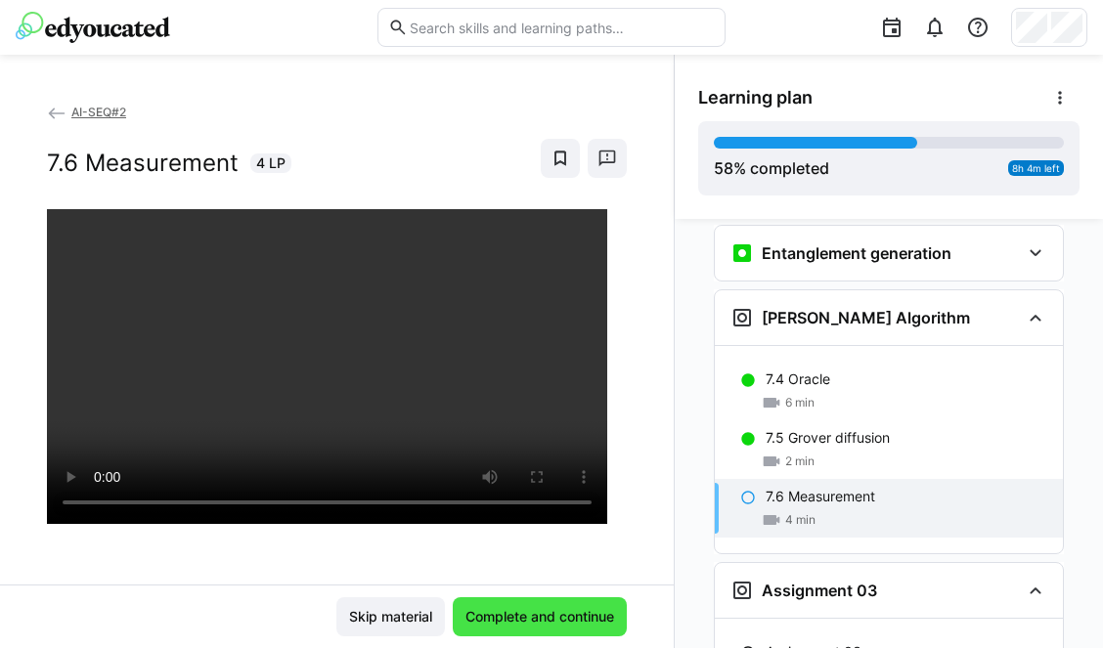
click at [558, 604] on span "Complete and continue" at bounding box center [540, 617] width 174 height 39
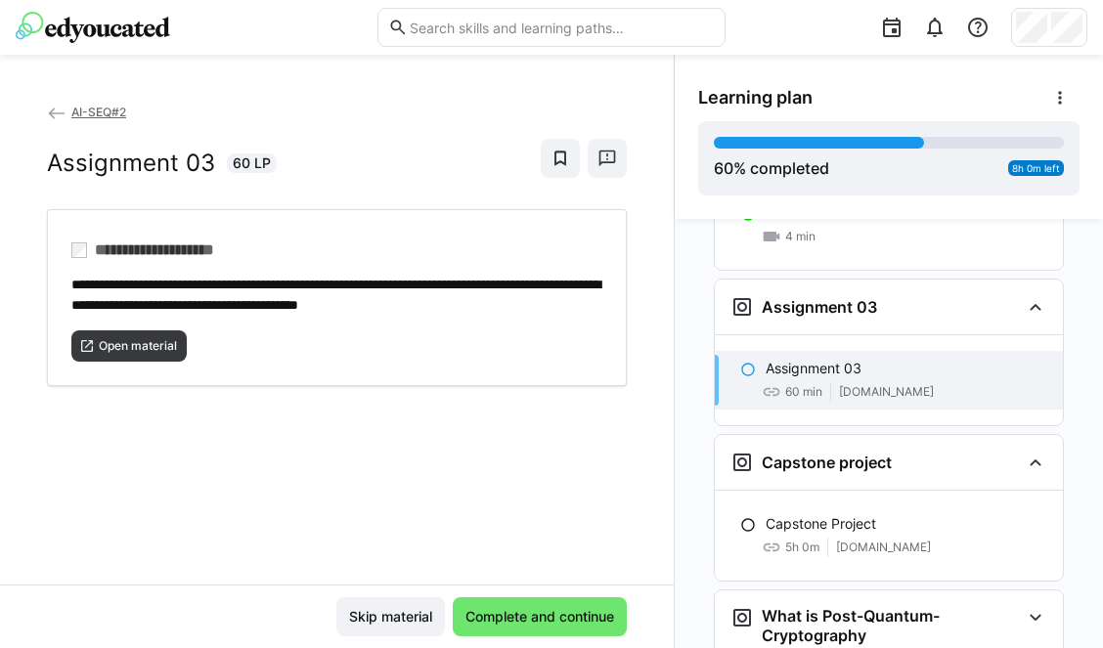
scroll to position [3340, 0]
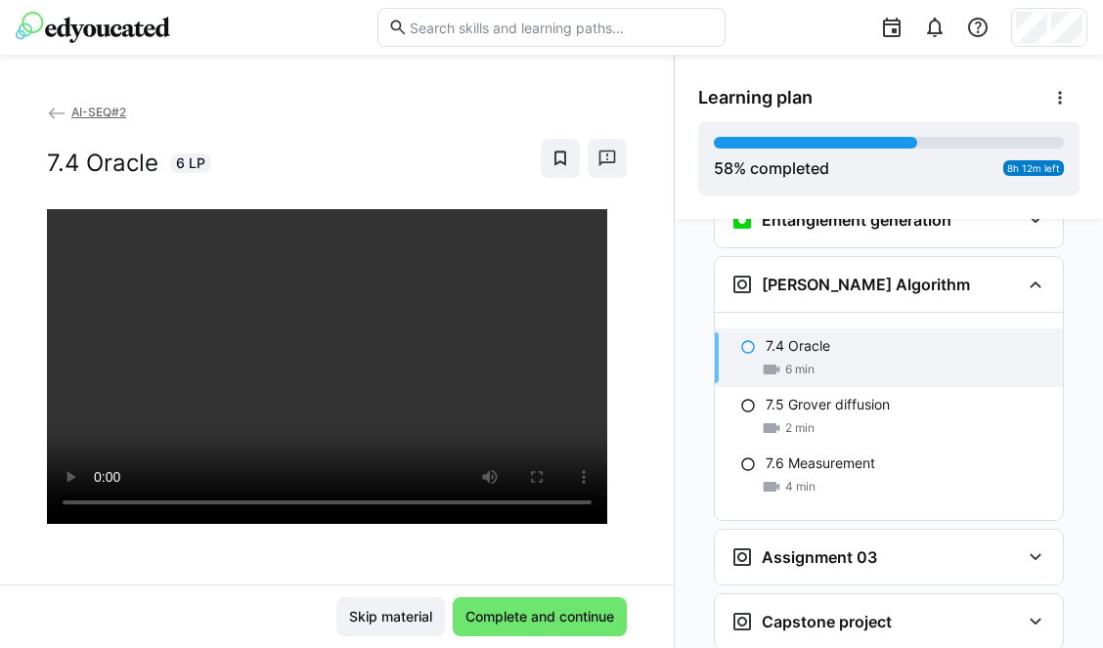
scroll to position [3112, 0]
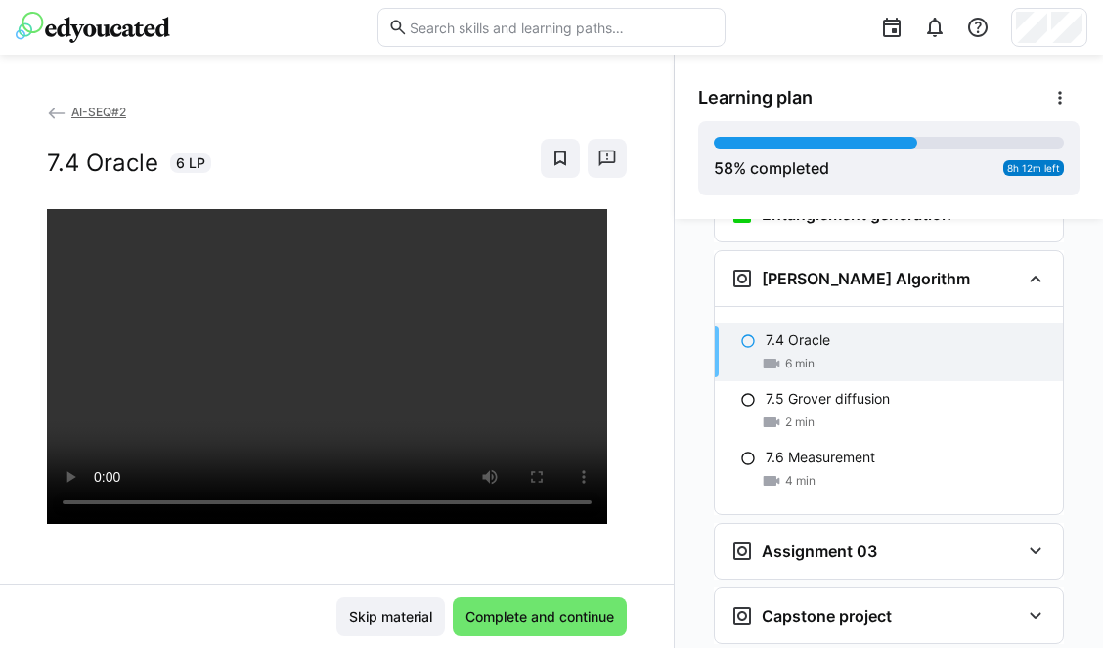
click at [75, 113] on span "AI-SEQ#2" at bounding box center [98, 112] width 55 height 15
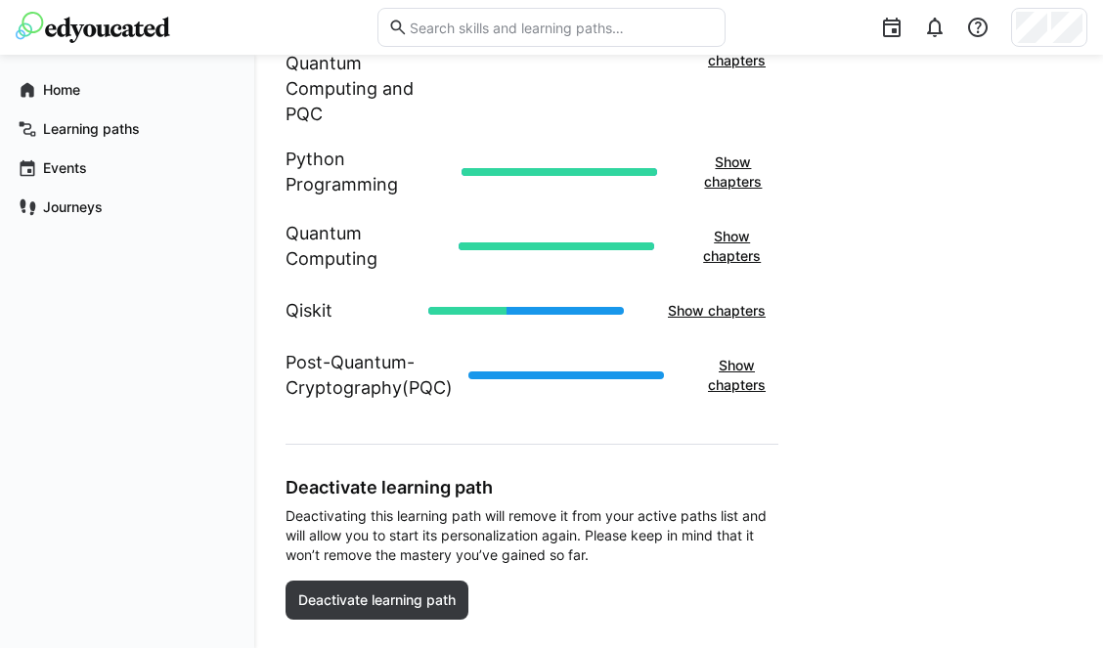
scroll to position [922, 0]
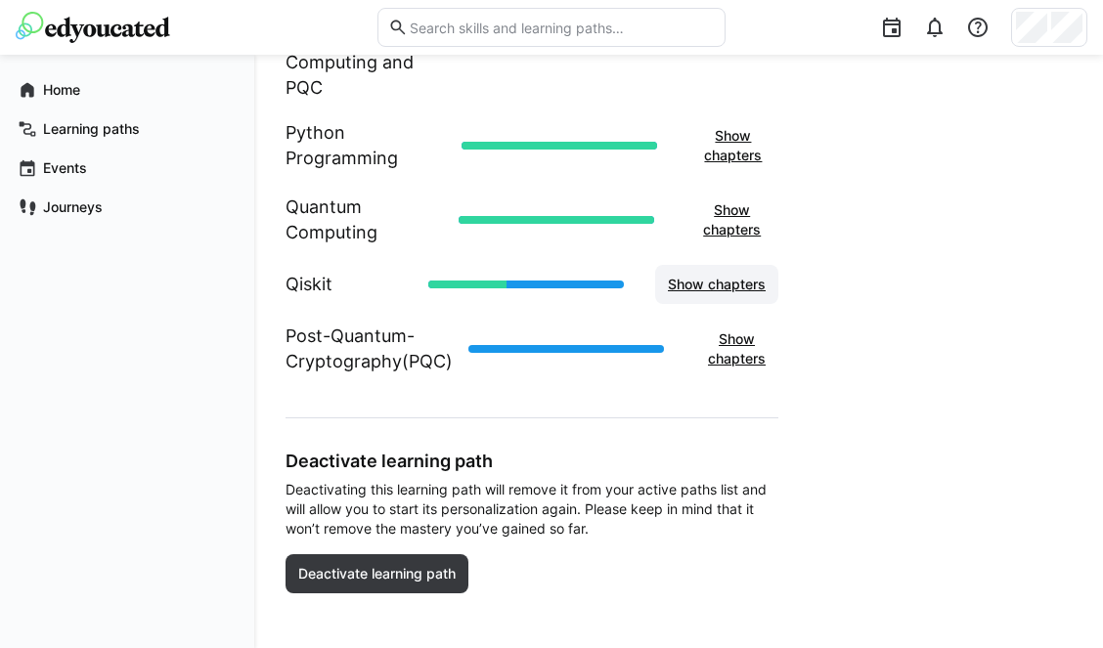
click at [725, 279] on span "Show chapters" at bounding box center [717, 285] width 104 height 20
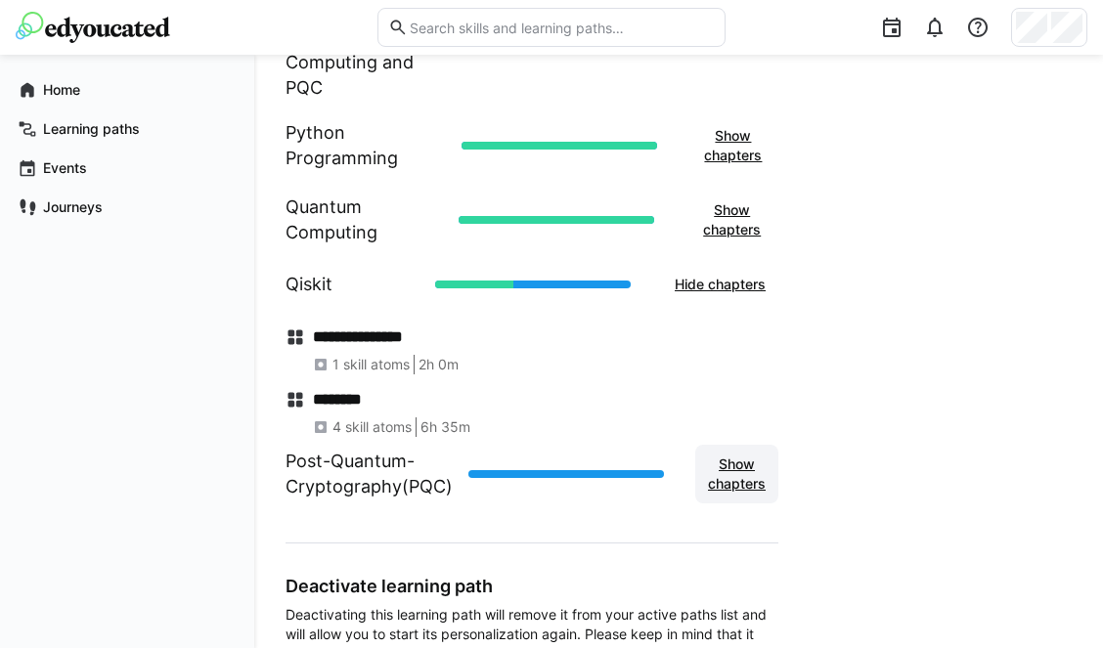
click at [729, 476] on span "Show chapters" at bounding box center [737, 474] width 64 height 39
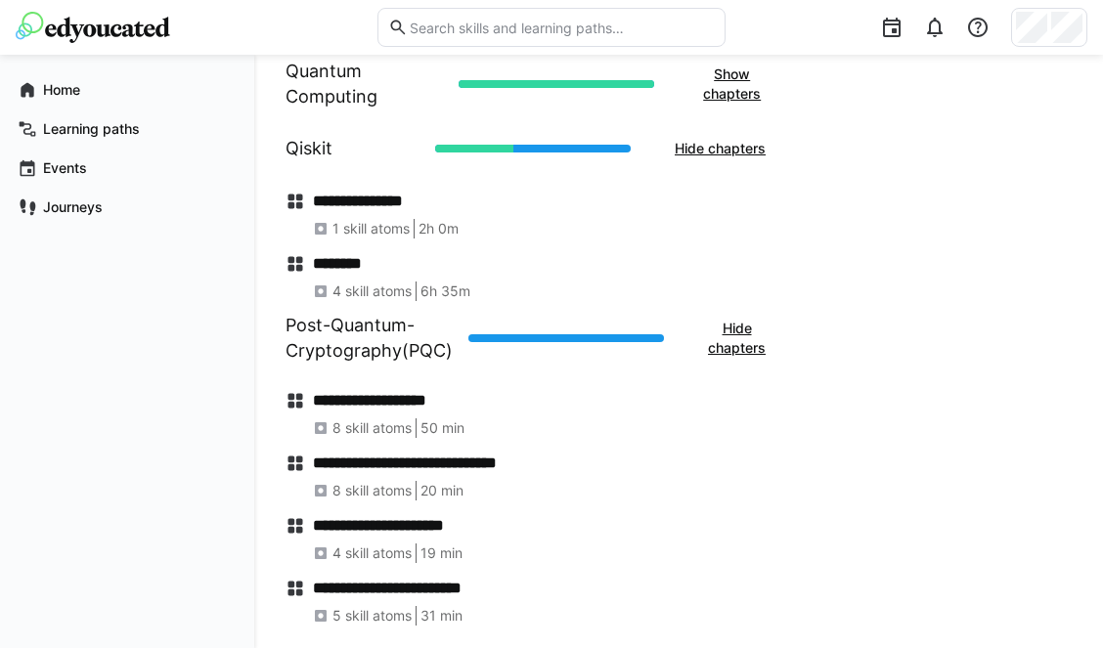
scroll to position [1053, 0]
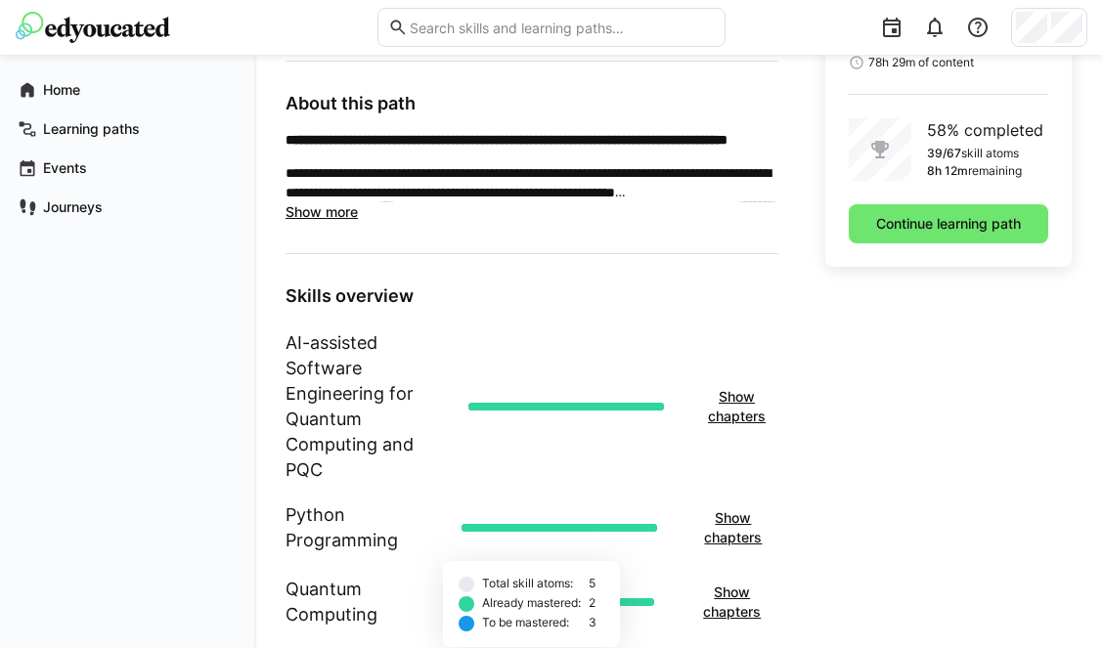
scroll to position [519, 0]
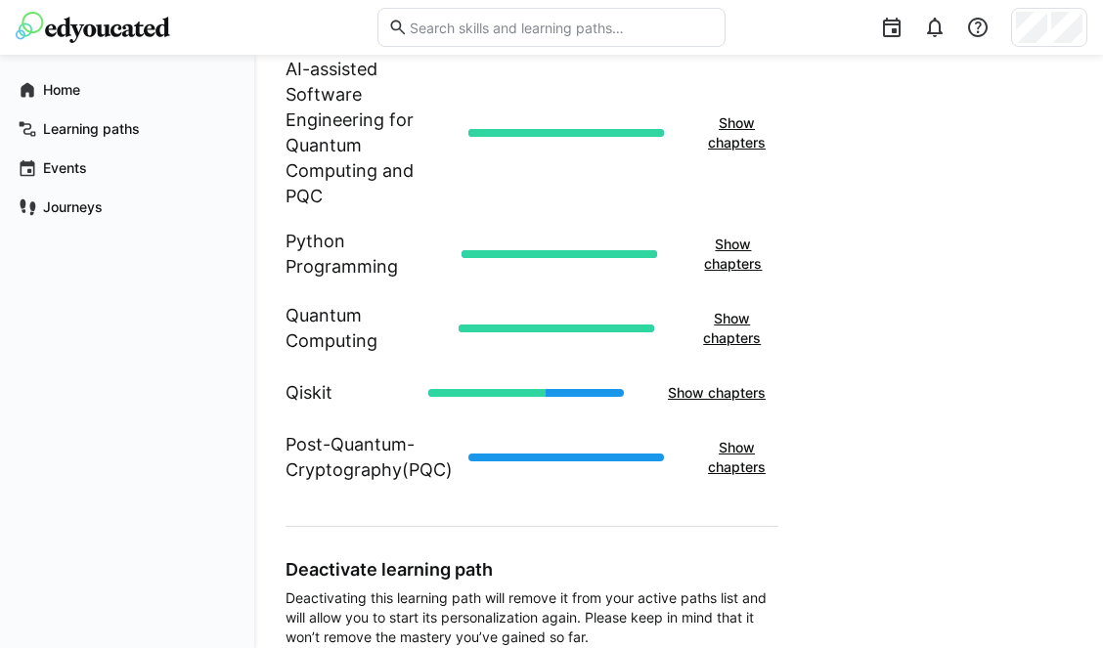
scroll to position [818, 0]
